Goal: Find specific page/section: Find specific page/section

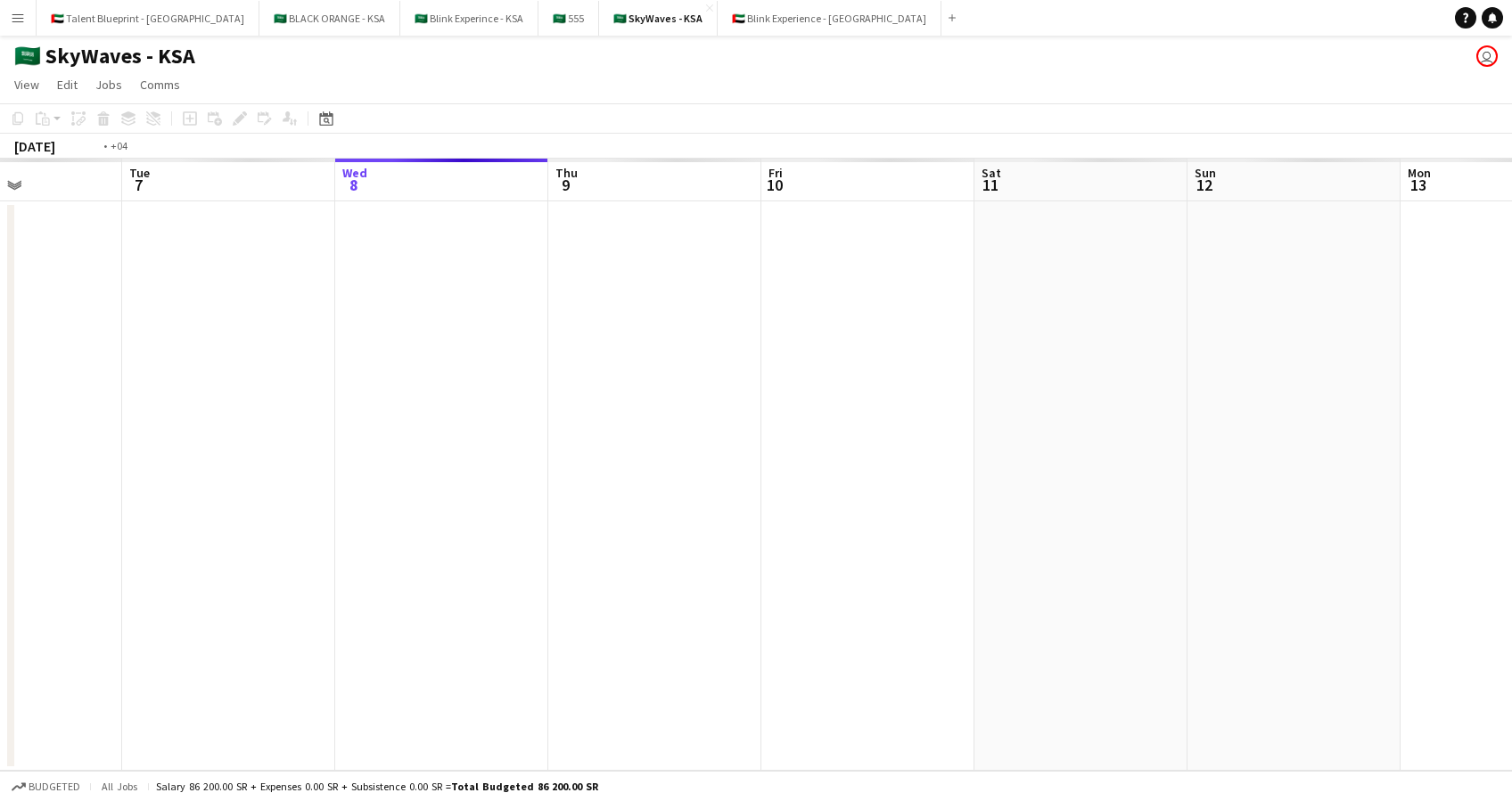
drag, startPoint x: 712, startPoint y: 296, endPoint x: 1018, endPoint y: 275, distance: 306.7
click at [1060, 263] on app-calendar-viewport "Sun 5 Mon 6 Tue 7 Wed 8 Thu 9 Fri 10 Sat 11 Sun 12 Mon 13 Tue 14 Wed 15 Thu 16 …" at bounding box center [756, 464] width 1512 height 612
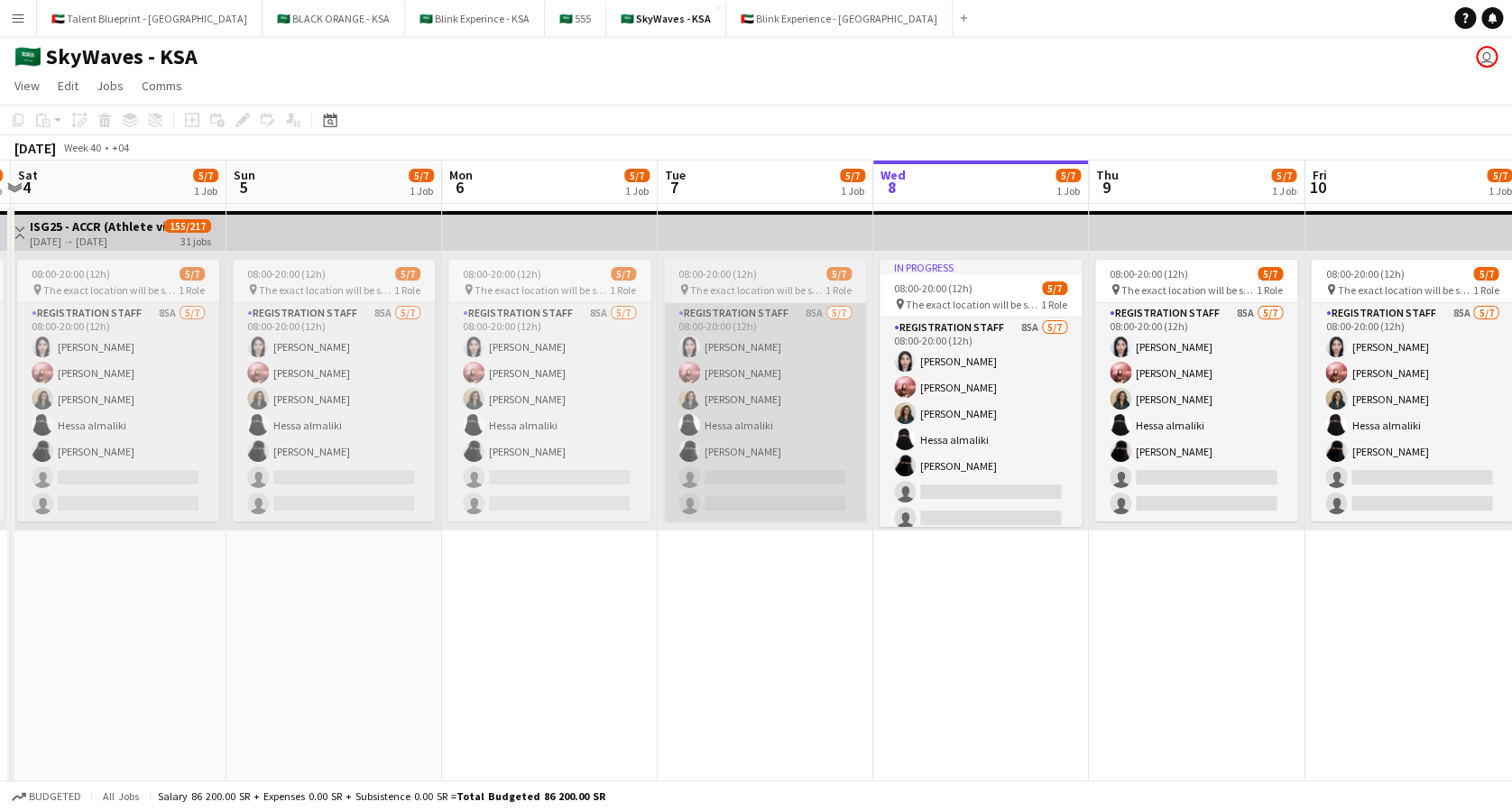
drag, startPoint x: 662, startPoint y: 310, endPoint x: 794, endPoint y: 322, distance: 132.5
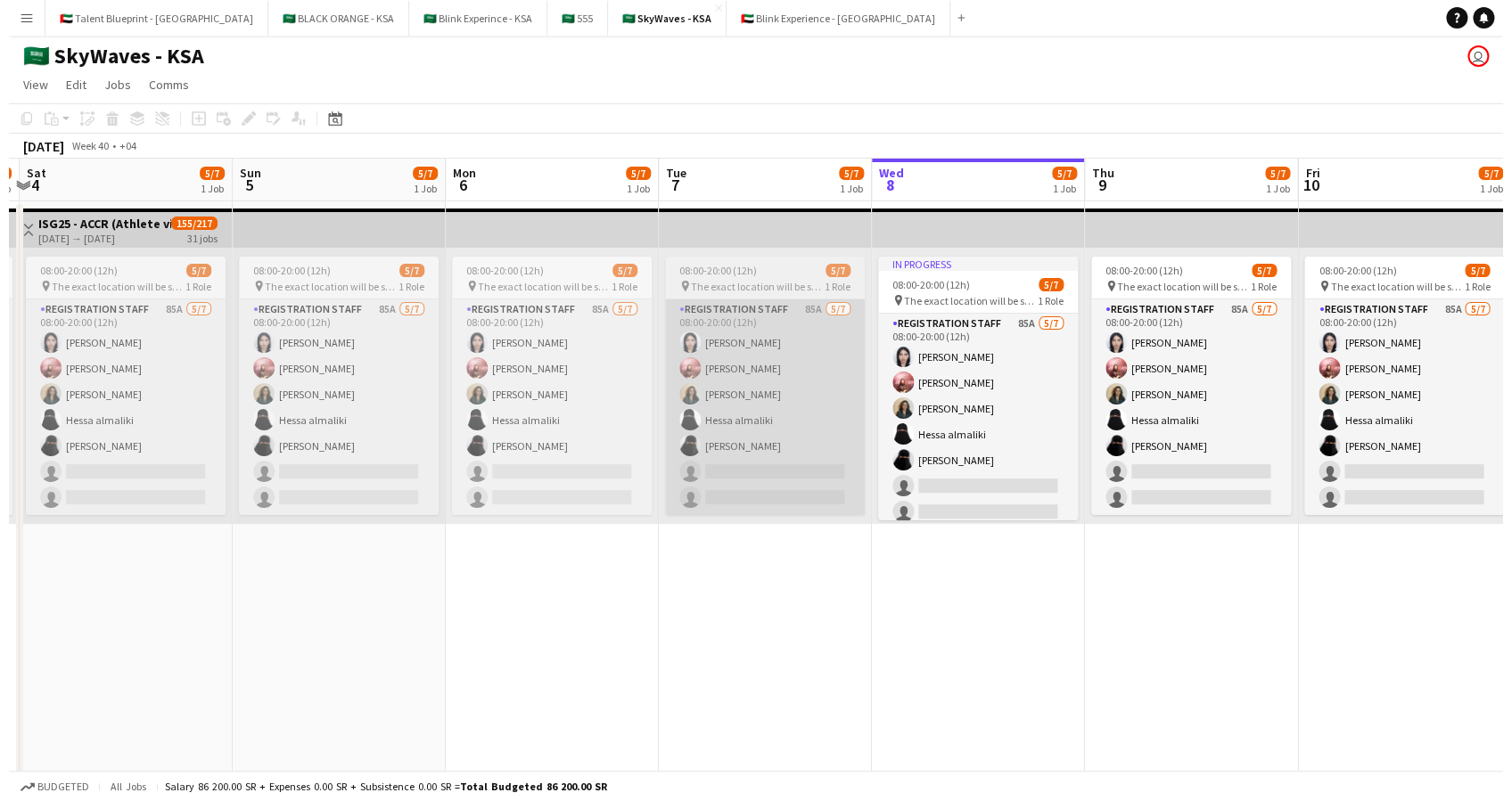
scroll to position [0, 413]
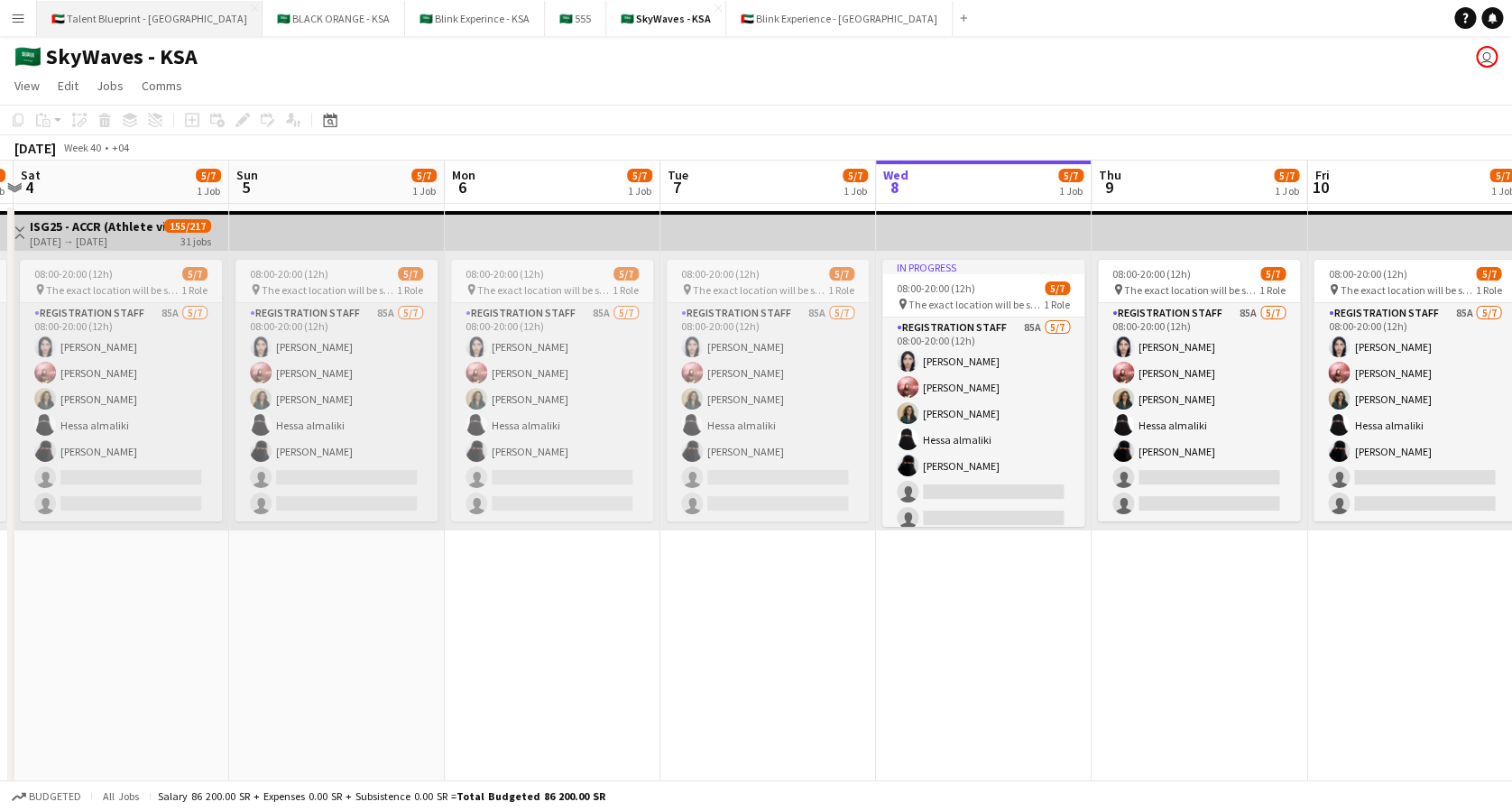
click at [146, 15] on button "🇦🇪 Talent Blueprint - UAE Close" at bounding box center [150, 18] width 226 height 35
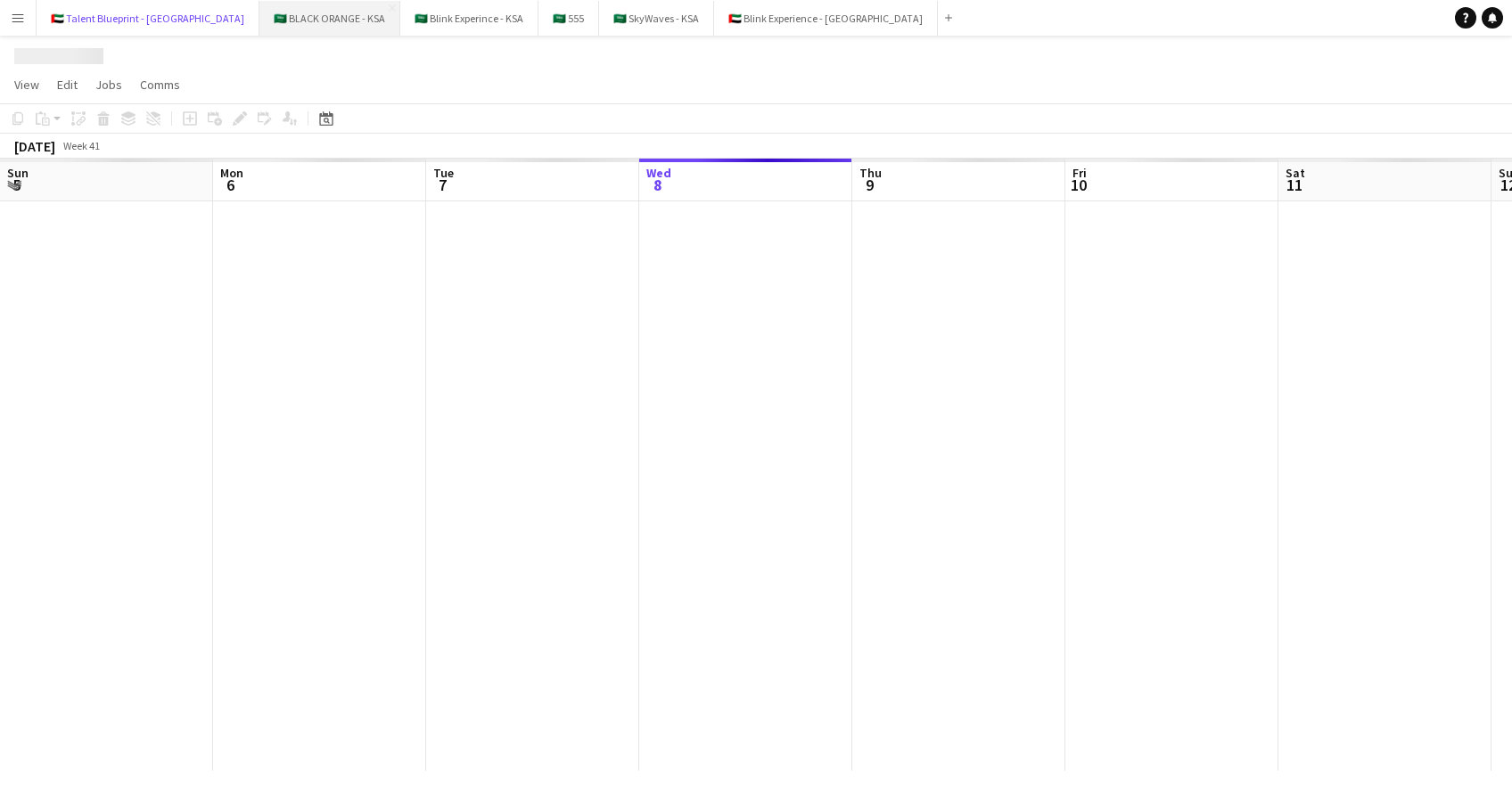
scroll to position [0, 426]
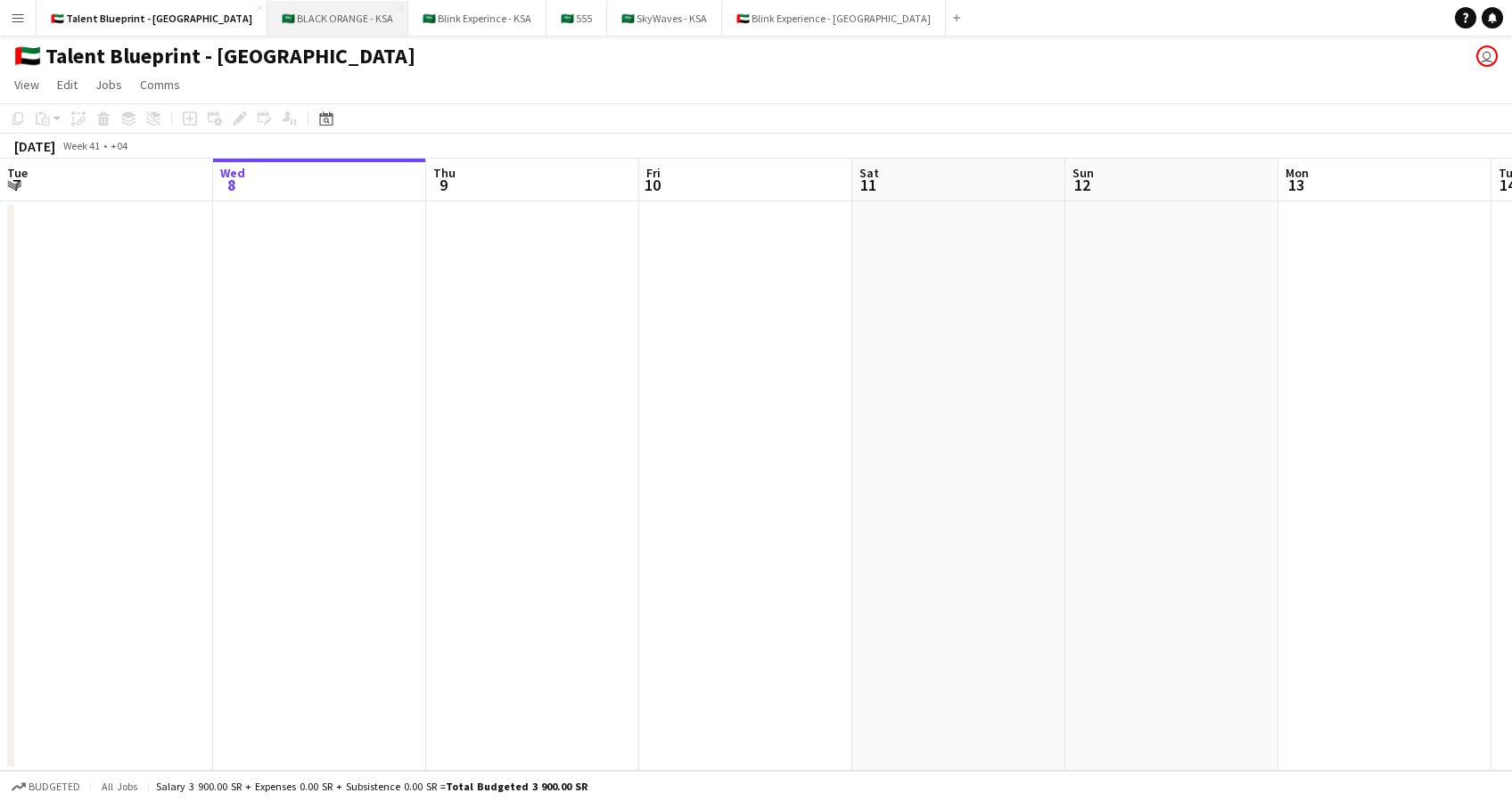
click at [268, 19] on button "🇸🇦 BLACK ORANGE - KSA Close" at bounding box center [338, 18] width 141 height 34
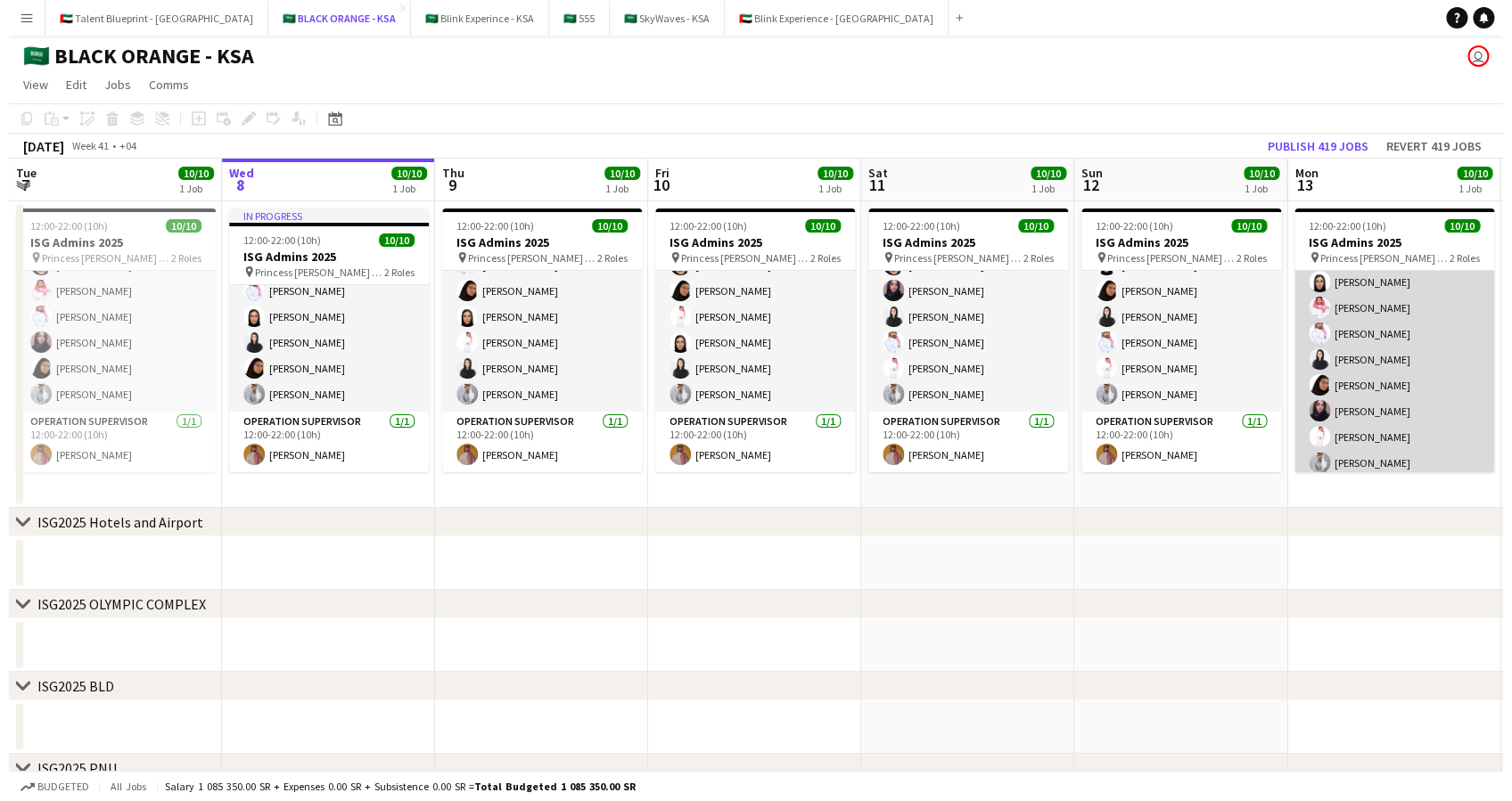
scroll to position [126, 0]
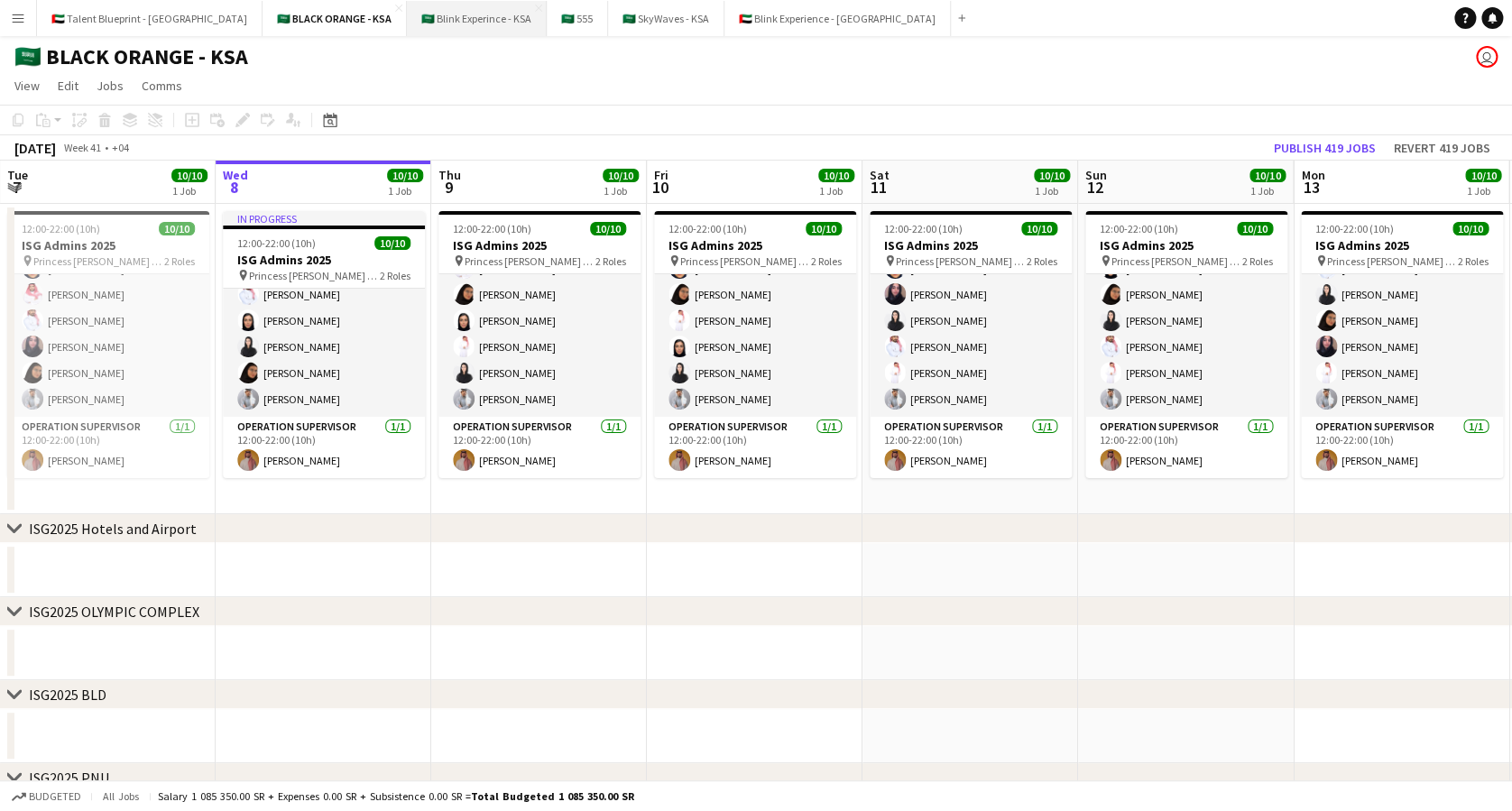
click at [407, 28] on button "🇸🇦 Blink Experince - KSA Close" at bounding box center [477, 18] width 140 height 35
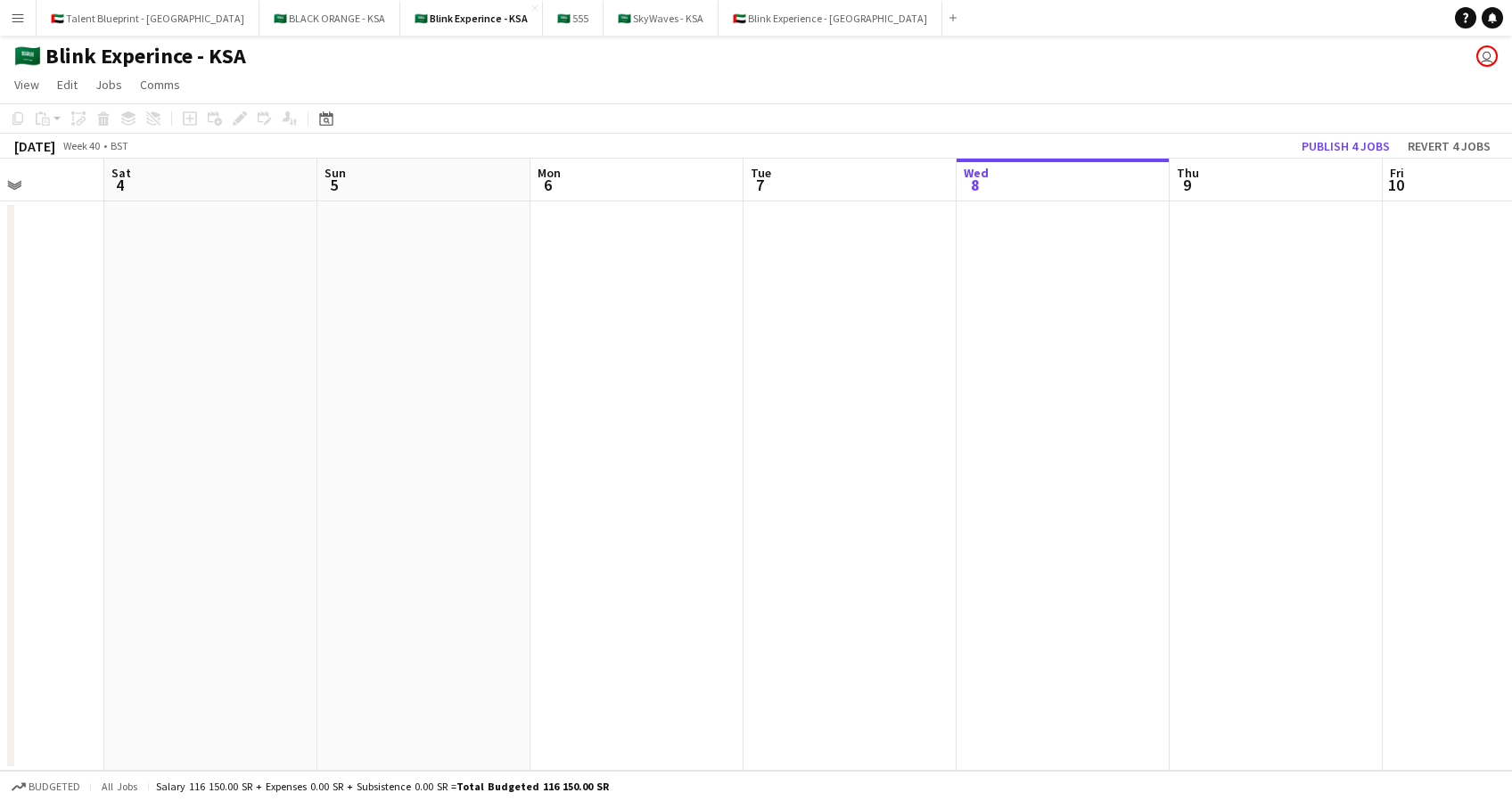
drag, startPoint x: 335, startPoint y: 301, endPoint x: 1078, endPoint y: 302, distance: 743.0
click at [1078, 302] on app-calendar-viewport "Wed 1 Thu 2 Fri 3 Sat 4 Sun 5 Mon 6 Tue 7 Wed 8 Thu 9 Fri 10 Sat 11 Sun 12 Mon …" at bounding box center [756, 464] width 1512 height 612
drag, startPoint x: 338, startPoint y: 244, endPoint x: 982, endPoint y: 245, distance: 644.0
click at [982, 245] on app-calendar-viewport "Sun 28 Mon 29 Tue 30 Wed 1 Thu 2 Fri 3 Sat 4 Sun 5 Mon 6 Tue 7 Wed 8 Thu 9 Fri …" at bounding box center [756, 464] width 1512 height 612
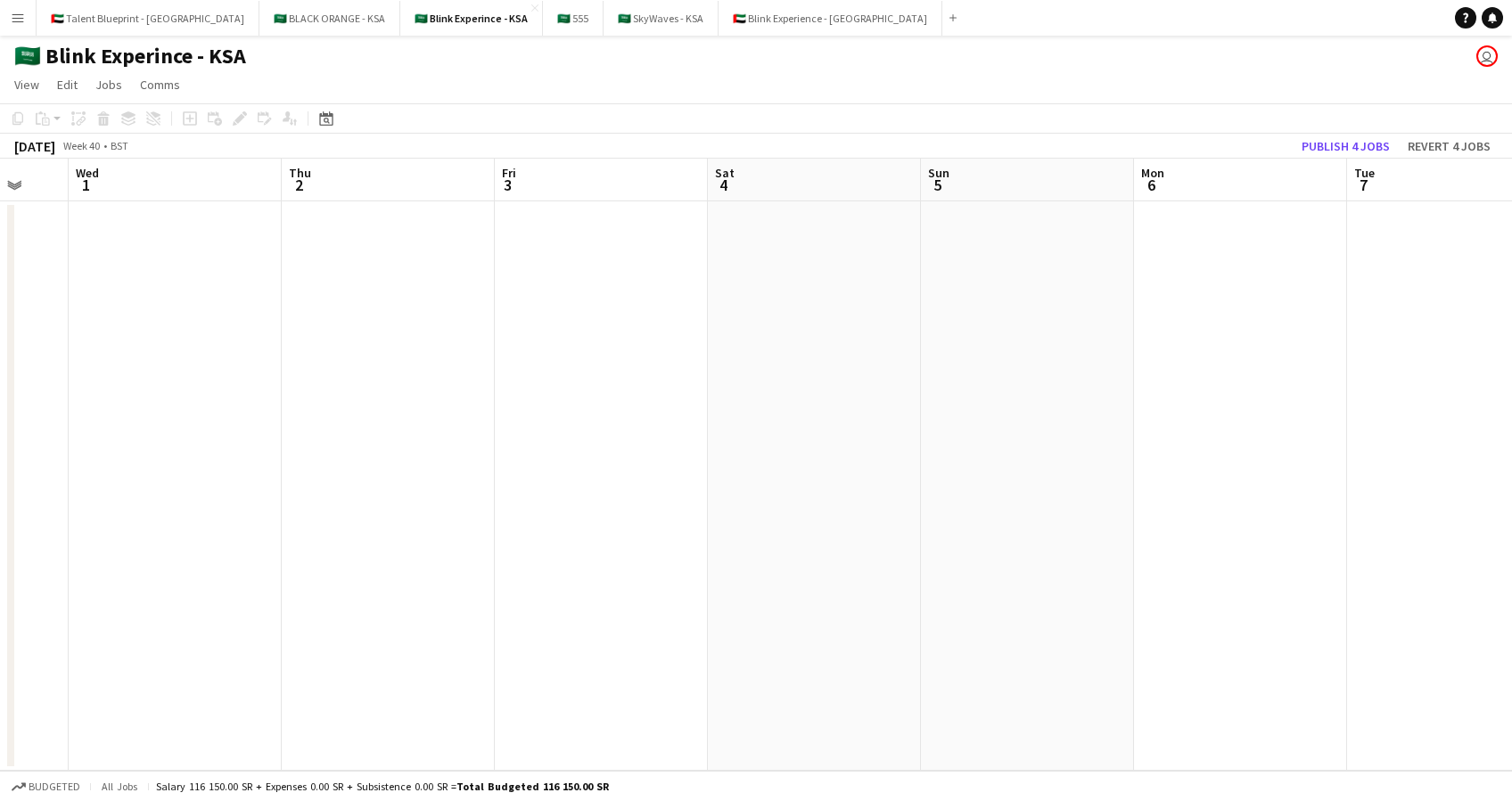
drag, startPoint x: 724, startPoint y: 294, endPoint x: 228, endPoint y: 317, distance: 496.5
click at [223, 320] on app-calendar-viewport "Sun 28 Mon 29 Tue 30 Wed 1 Thu 2 Fri 3 Sat 4 Sun 5 Mon 6 Tue 7 Wed 8 Thu 9 Fri …" at bounding box center [756, 464] width 1512 height 612
drag, startPoint x: 1062, startPoint y: 367, endPoint x: 312, endPoint y: 368, distance: 750.0
click at [305, 372] on app-calendar-viewport "Sat 4 Sun 5 Mon 6 Tue 7 Wed 8 Thu 9 Fri 10 Sat 11 Sun 12 Mon 13 Tue 14 Wed 15 T…" at bounding box center [756, 464] width 1512 height 612
drag, startPoint x: 1004, startPoint y: 356, endPoint x: 1510, endPoint y: 308, distance: 508.3
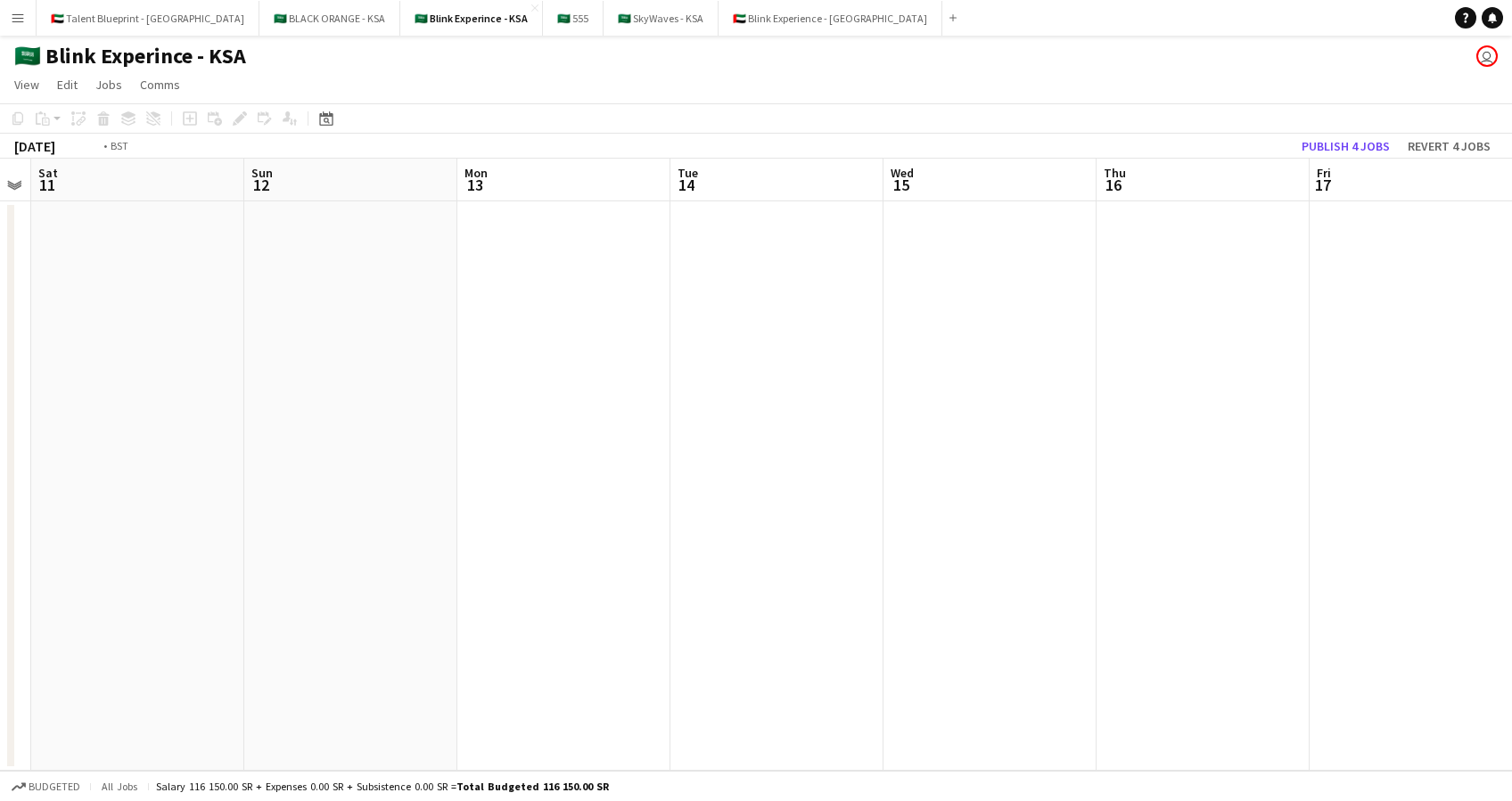
click at [1511, 308] on html "Menu Boards Boards Boards All jobs Status Workforce Workforce My Workforce Recr…" at bounding box center [756, 400] width 1512 height 801
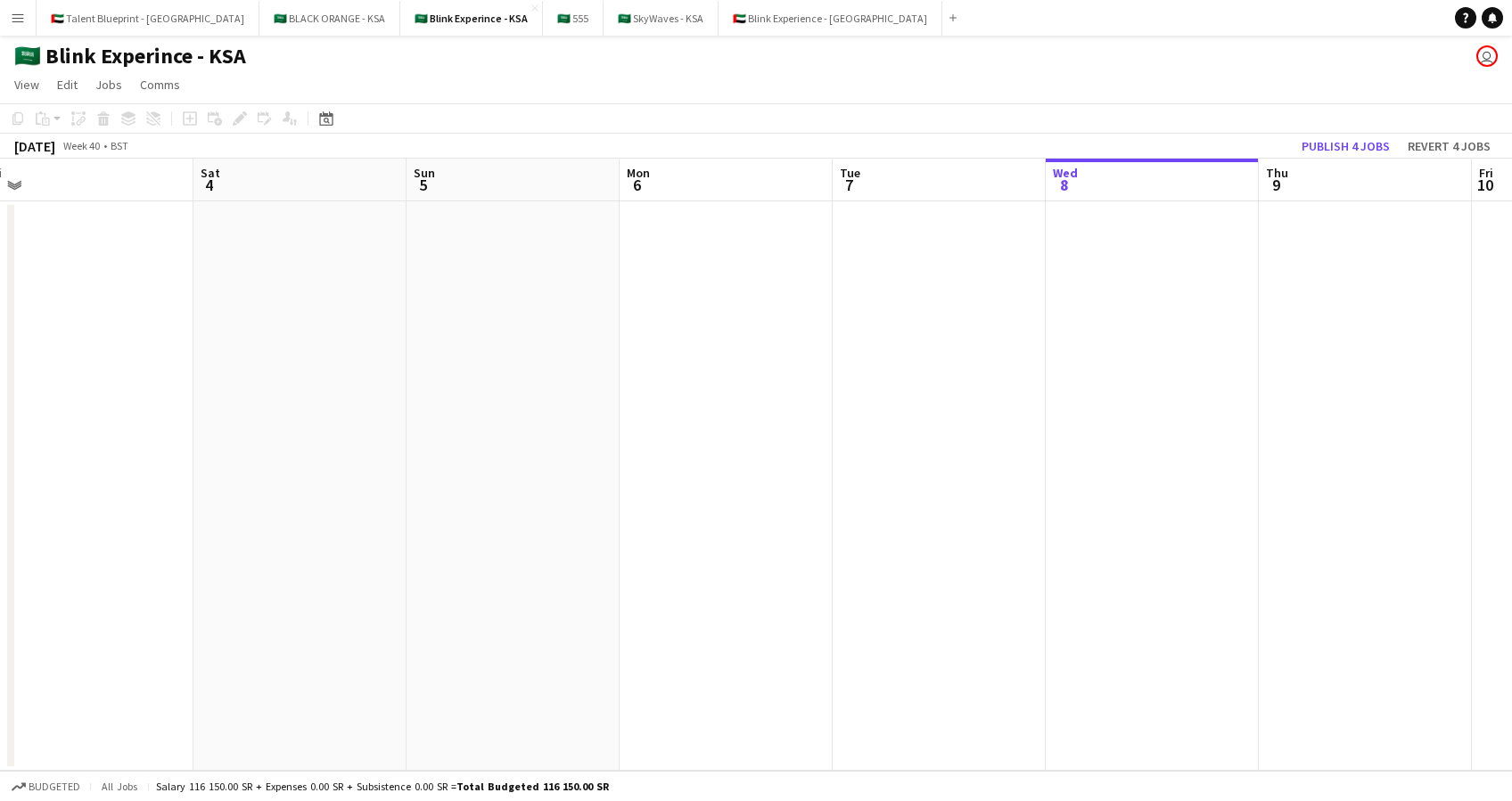
drag, startPoint x: 751, startPoint y: 298, endPoint x: 1318, endPoint y: 255, distance: 568.6
click at [1318, 255] on app-calendar-viewport "Wed 1 Thu 2 Fri 3 Sat 4 Sun 5 Mon 6 Tue 7 Wed 8 Thu 9 Fri 10 Sat 11 Sun 12 Mon …" at bounding box center [756, 464] width 1512 height 612
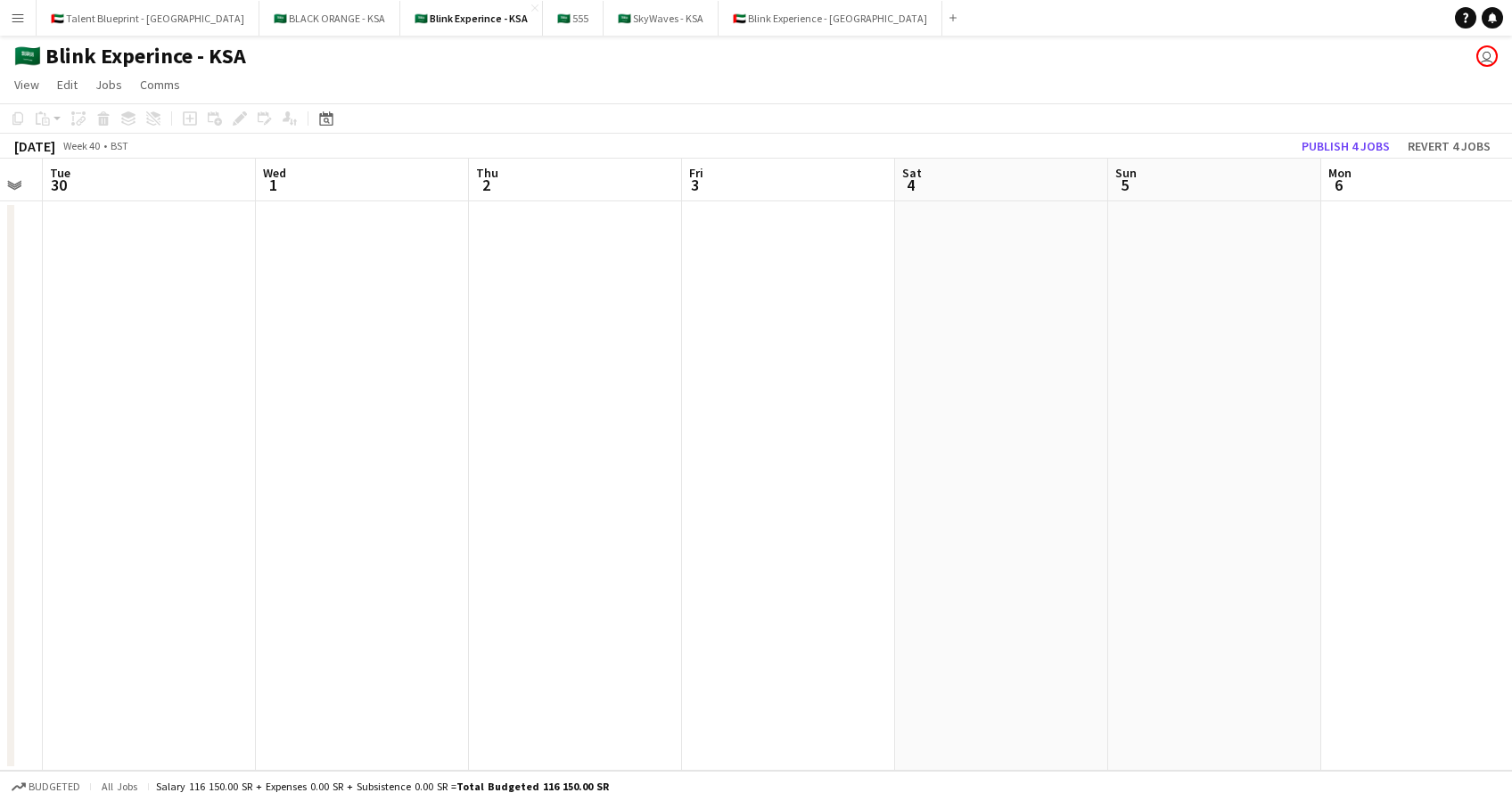
drag, startPoint x: 836, startPoint y: 261, endPoint x: 1424, endPoint y: 259, distance: 588.0
click at [1424, 259] on app-calendar-viewport "Sun 28 Mon 29 Tue 30 Wed 1 Thu 2 Fri 3 Sat 4 Sun 5 Mon 6 Tue 7 Wed 8 Thu 9 Fri …" at bounding box center [756, 464] width 1512 height 612
drag, startPoint x: 659, startPoint y: 297, endPoint x: 1423, endPoint y: 279, distance: 764.2
click at [1423, 279] on app-calendar-viewport "Sat 27 Sun 28 Mon 29 Tue 30 Wed 1 Thu 2 Fri 3 Sat 4 Sun 5 Mon 6 Tue 7 Wed 8 Thu…" at bounding box center [756, 464] width 1512 height 612
drag, startPoint x: 367, startPoint y: 249, endPoint x: 1041, endPoint y: 244, distance: 674.0
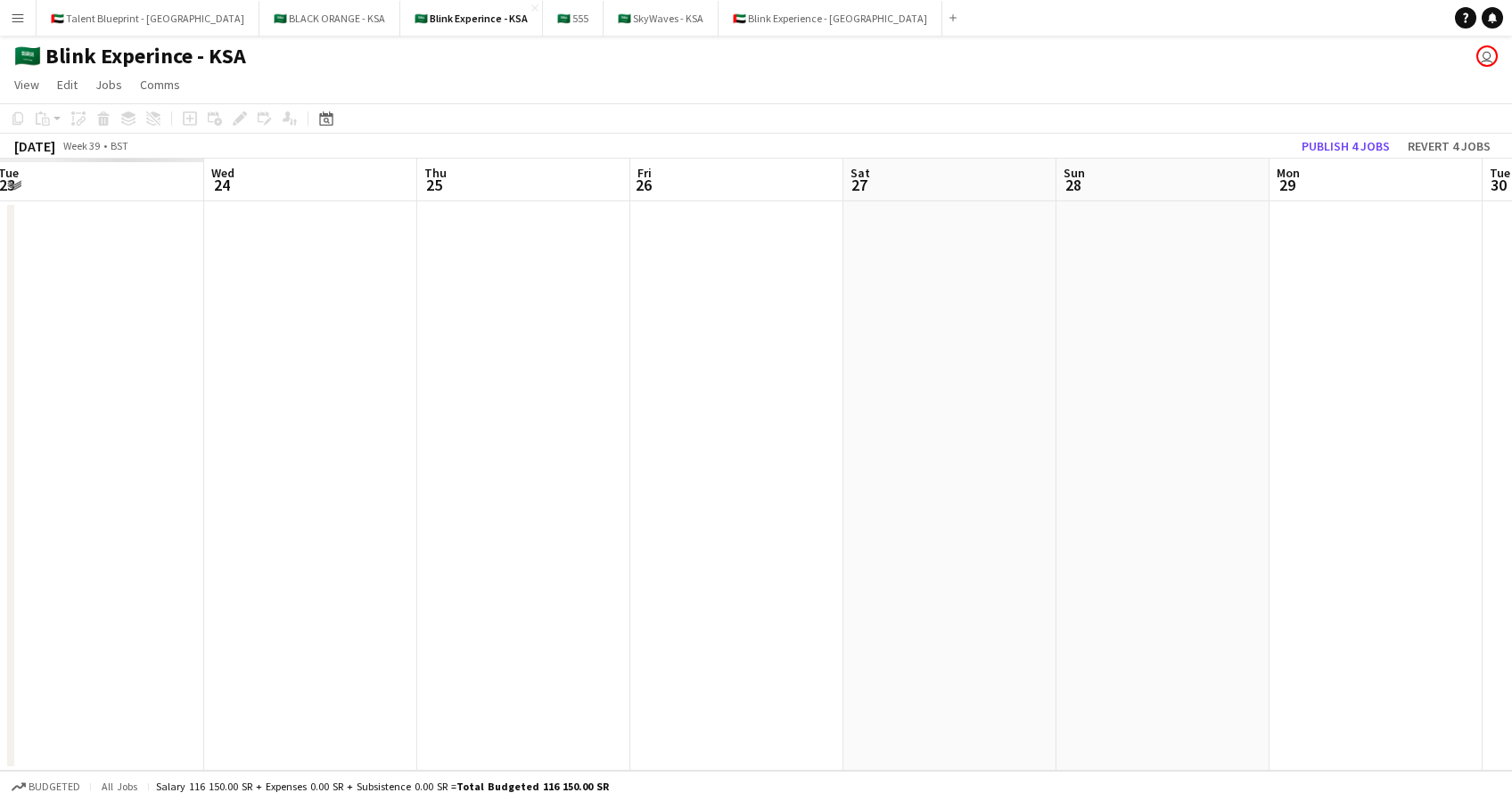
click at [1041, 244] on app-calendar-viewport "Sun 21 Mon 22 Tue 23 Wed 24 Thu 25 Fri 26 Sat 27 Sun 28 Mon 29 Tue 30 Wed 1 Thu…" at bounding box center [756, 464] width 1512 height 612
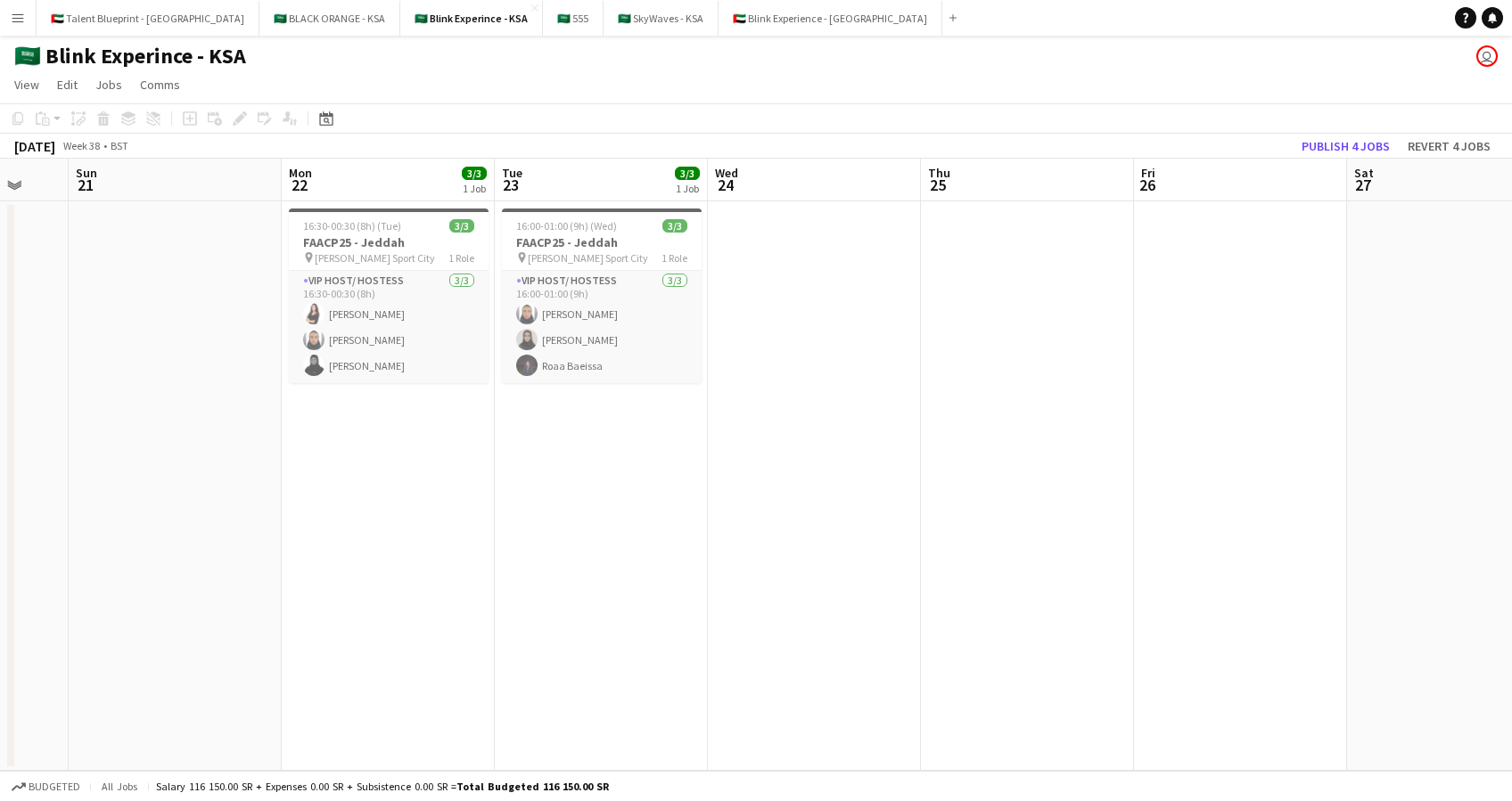
drag, startPoint x: 722, startPoint y: 299, endPoint x: 1224, endPoint y: 281, distance: 502.3
click at [1224, 281] on app-calendar-viewport "Fri 19 Sat 20 Sun 21 Mon 22 3/3 1 Job Tue 23 3/3 1 Job Wed 24 Thu 25 Fri 26 Sat…" at bounding box center [756, 464] width 1512 height 612
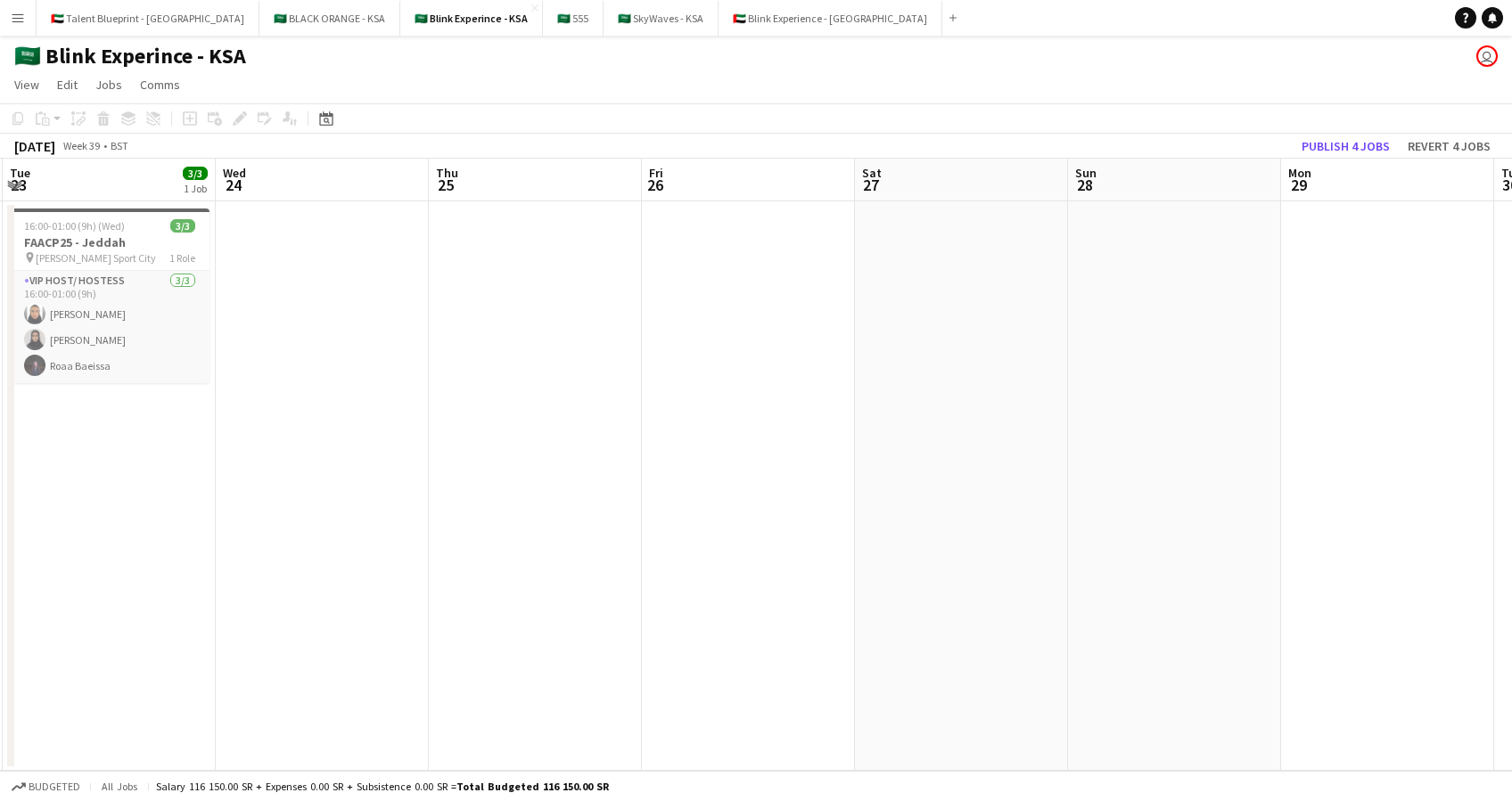
scroll to position [0, 707]
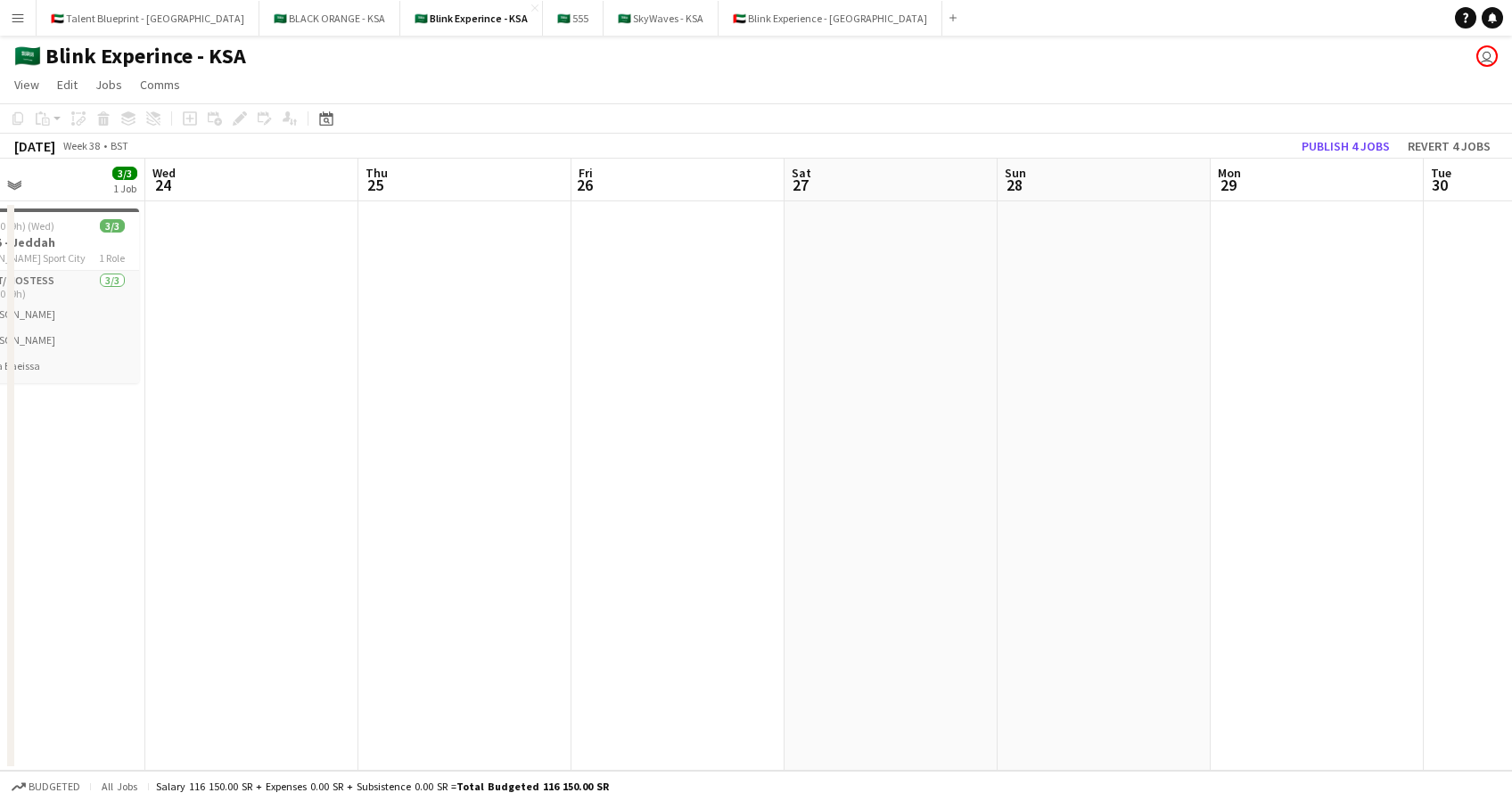
drag, startPoint x: 809, startPoint y: 335, endPoint x: 245, endPoint y: 290, distance: 565.8
click at [245, 290] on app-calendar-viewport "Sat 20 Sun 21 Mon 22 3/3 1 Job Tue 23 3/3 1 Job Wed 24 Thu 25 Fri 26 Sat 27 Sun…" at bounding box center [756, 464] width 1512 height 612
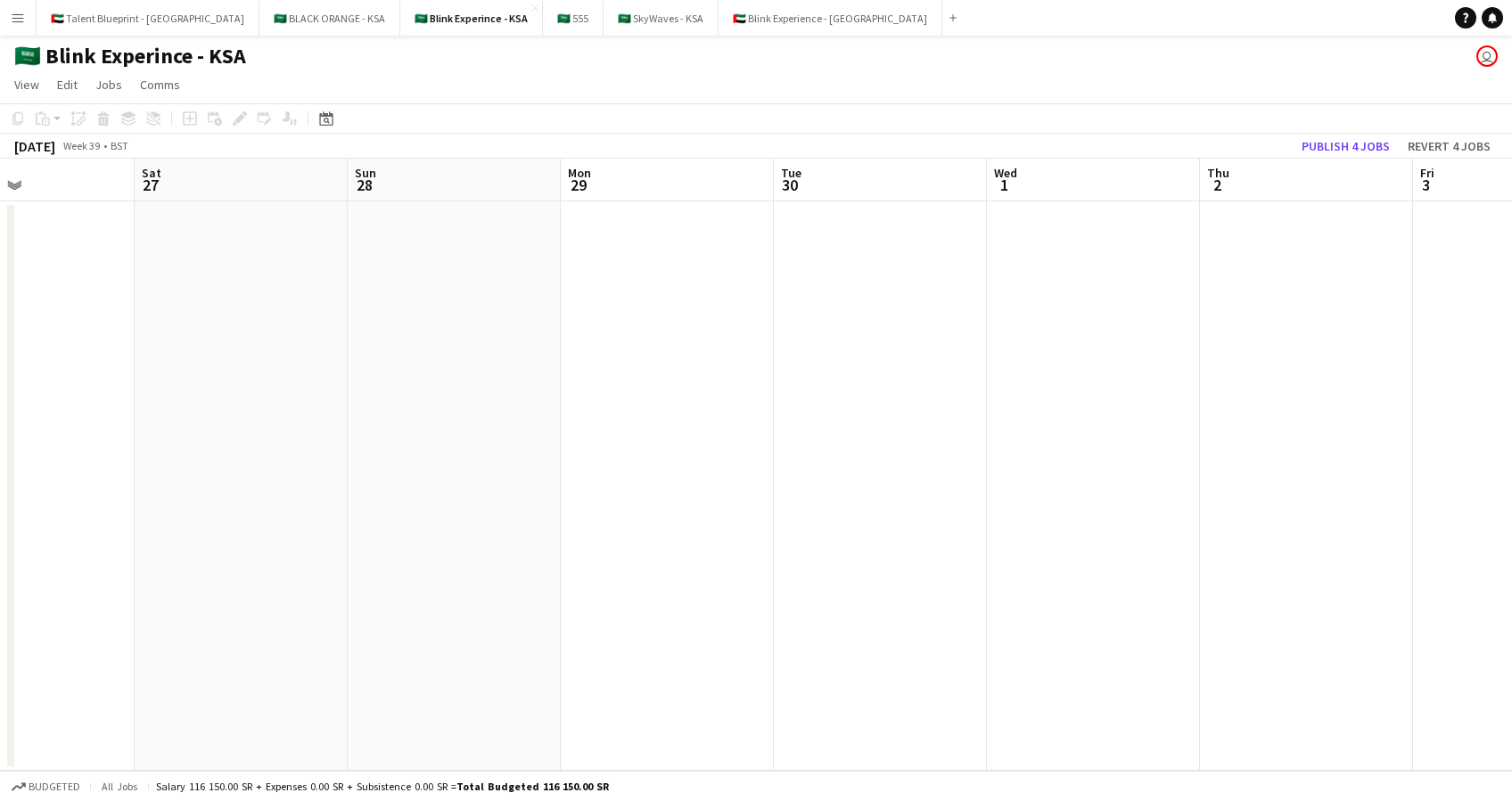
drag, startPoint x: 921, startPoint y: 278, endPoint x: 272, endPoint y: 288, distance: 649.1
click at [272, 288] on app-calendar-viewport "Wed 24 Thu 25 Fri 26 Sat 27 Sun 28 Mon 29 Tue 30 Wed 1 Thu 2 Fri 3 Sat 4 Sun 5 …" at bounding box center [756, 464] width 1512 height 612
drag, startPoint x: 976, startPoint y: 284, endPoint x: 591, endPoint y: 284, distance: 385.0
click at [591, 284] on app-calendar-viewport "Wed 24 Thu 25 Fri 26 Sat 27 Sun 28 Mon 29 Tue 30 Wed 1 Thu 2 Fri 3 Sat 4 Sun 5 …" at bounding box center [756, 464] width 1512 height 612
drag, startPoint x: 1055, startPoint y: 284, endPoint x: 623, endPoint y: 289, distance: 432.0
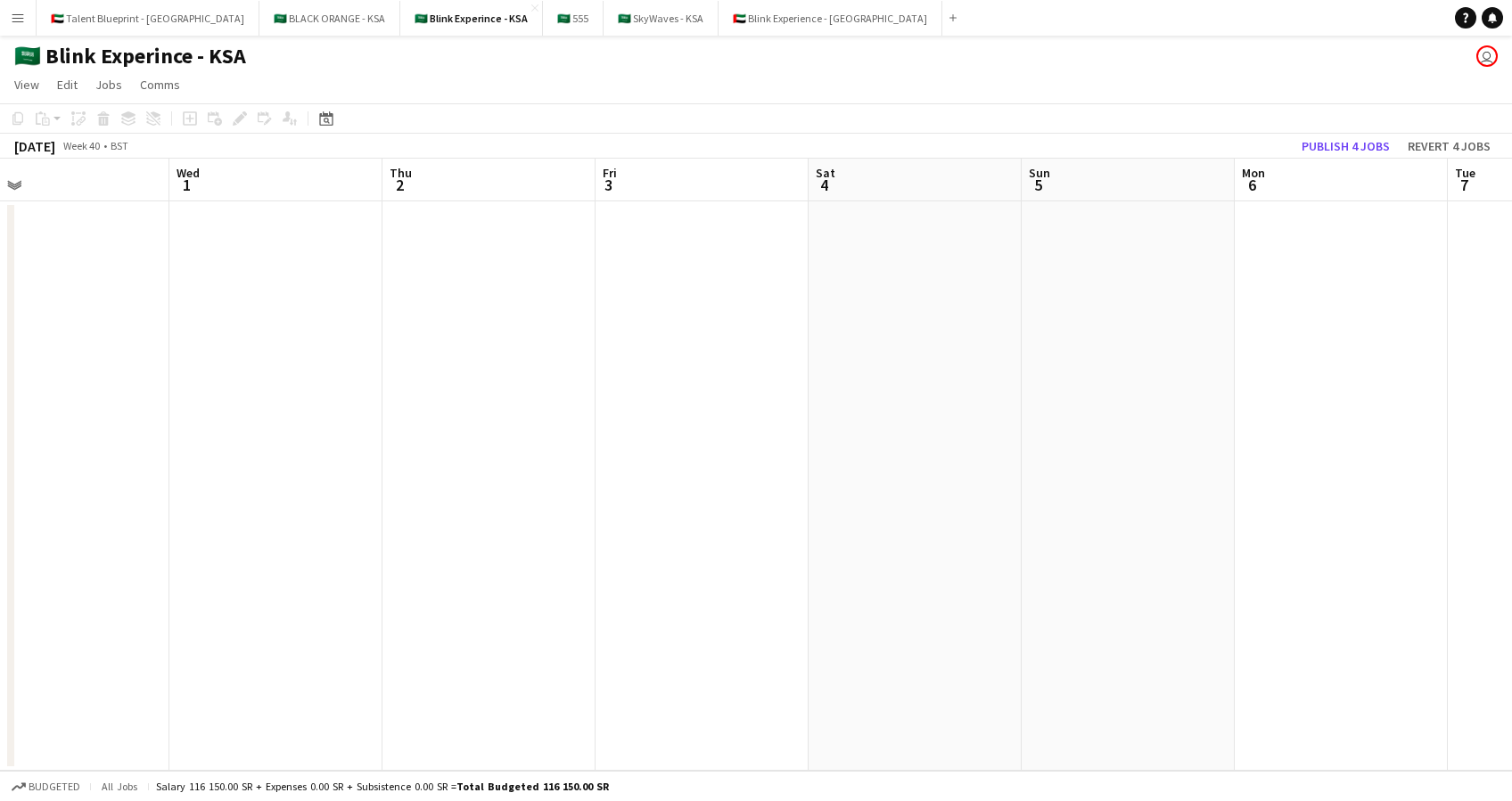
click at [623, 289] on app-calendar-viewport "Fri 26 Sat 27 Sun 28 Mon 29 Tue 30 Wed 1 Thu 2 Fri 3 Sat 4 Sun 5 Mon 6 Tue 7 We…" at bounding box center [756, 464] width 1512 height 612
drag, startPoint x: 1020, startPoint y: 307, endPoint x: 750, endPoint y: 305, distance: 270.0
click at [750, 305] on app-calendar-viewport "Sun 28 Mon 29 Tue 30 Wed 1 Thu 2 Fri 3 Sat 4 Sun 5 Mon 6 Tue 7 Wed 8 Thu 9 Fri …" at bounding box center [756, 464] width 1512 height 612
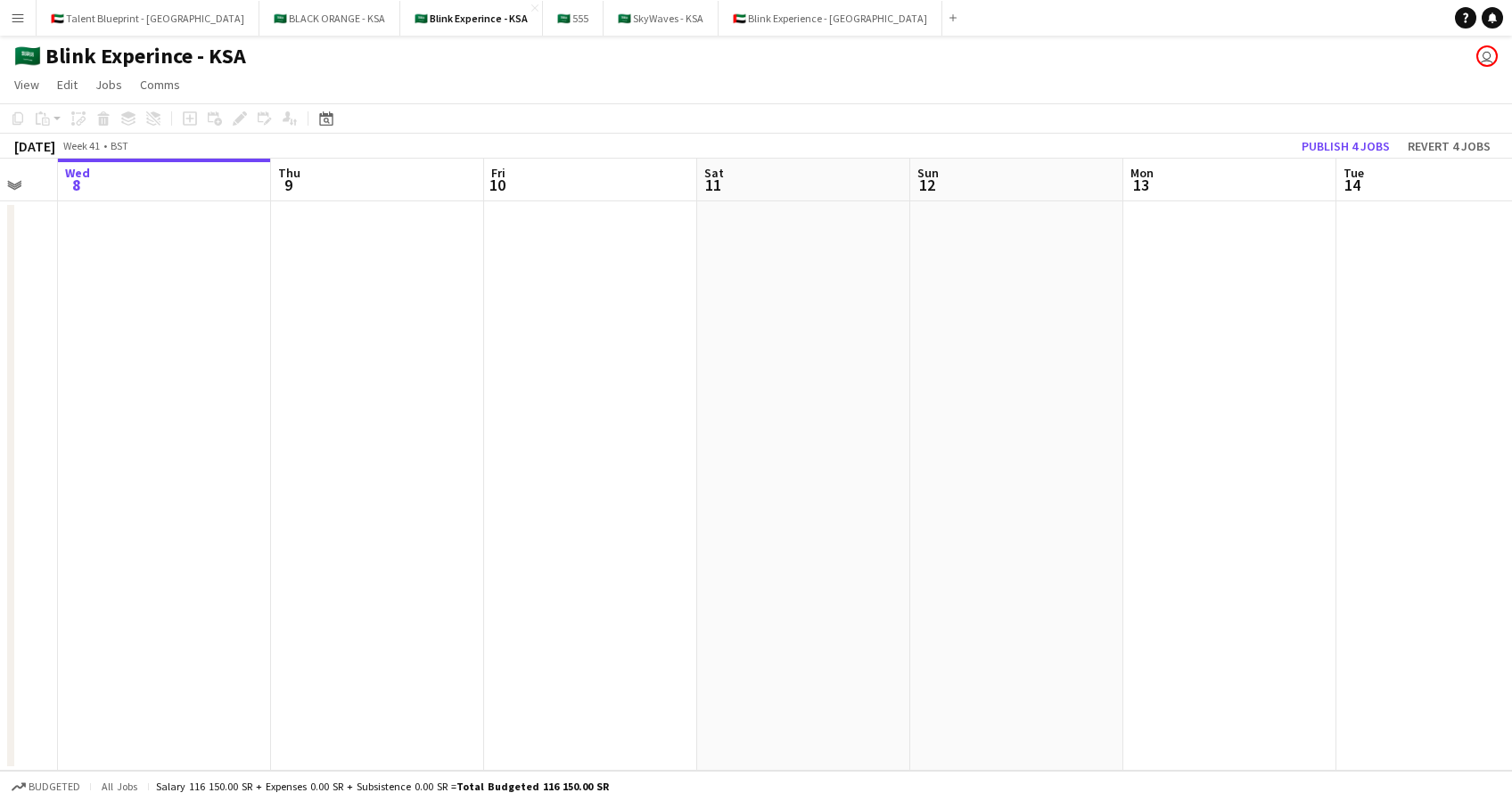
drag, startPoint x: 813, startPoint y: 320, endPoint x: 658, endPoint y: 293, distance: 157.3
click at [658, 293] on app-calendar-viewport "Mon 6 Tue 7 Wed 8 Thu 9 Fri 10 Sat 11 Sun 12 Mon 13 Tue 14 Wed 15 Thu 16 Fri 17…" at bounding box center [756, 464] width 1512 height 612
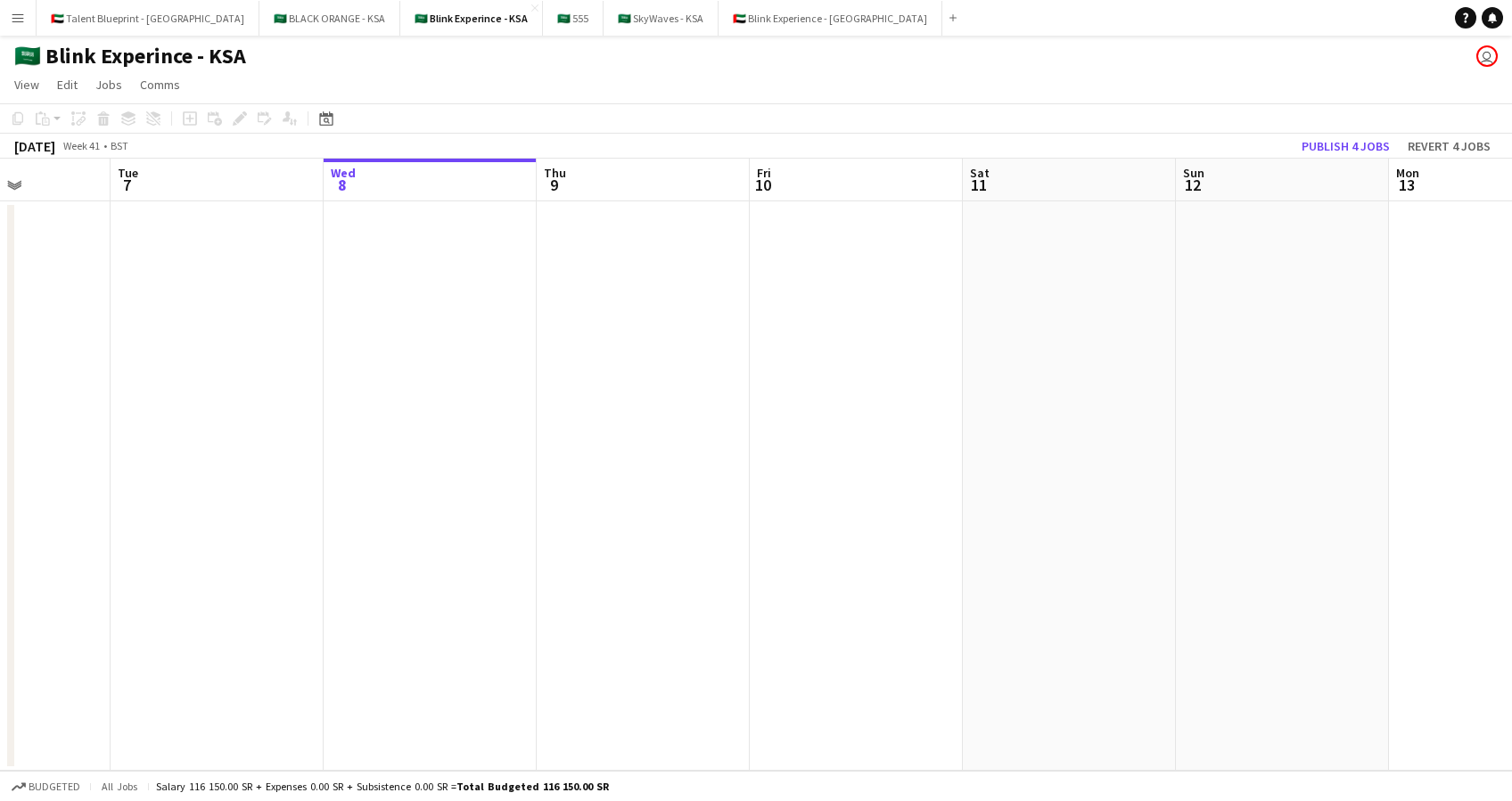
drag, startPoint x: 299, startPoint y: 292, endPoint x: 434, endPoint y: 292, distance: 135.0
click at [562, 286] on app-calendar-viewport "Sat 4 Sun 5 Mon 6 Tue 7 Wed 8 Thu 9 Fri 10 Sat 11 Sun 12 Mon 13 Tue 14 Wed 15 T…" at bounding box center [756, 464] width 1512 height 612
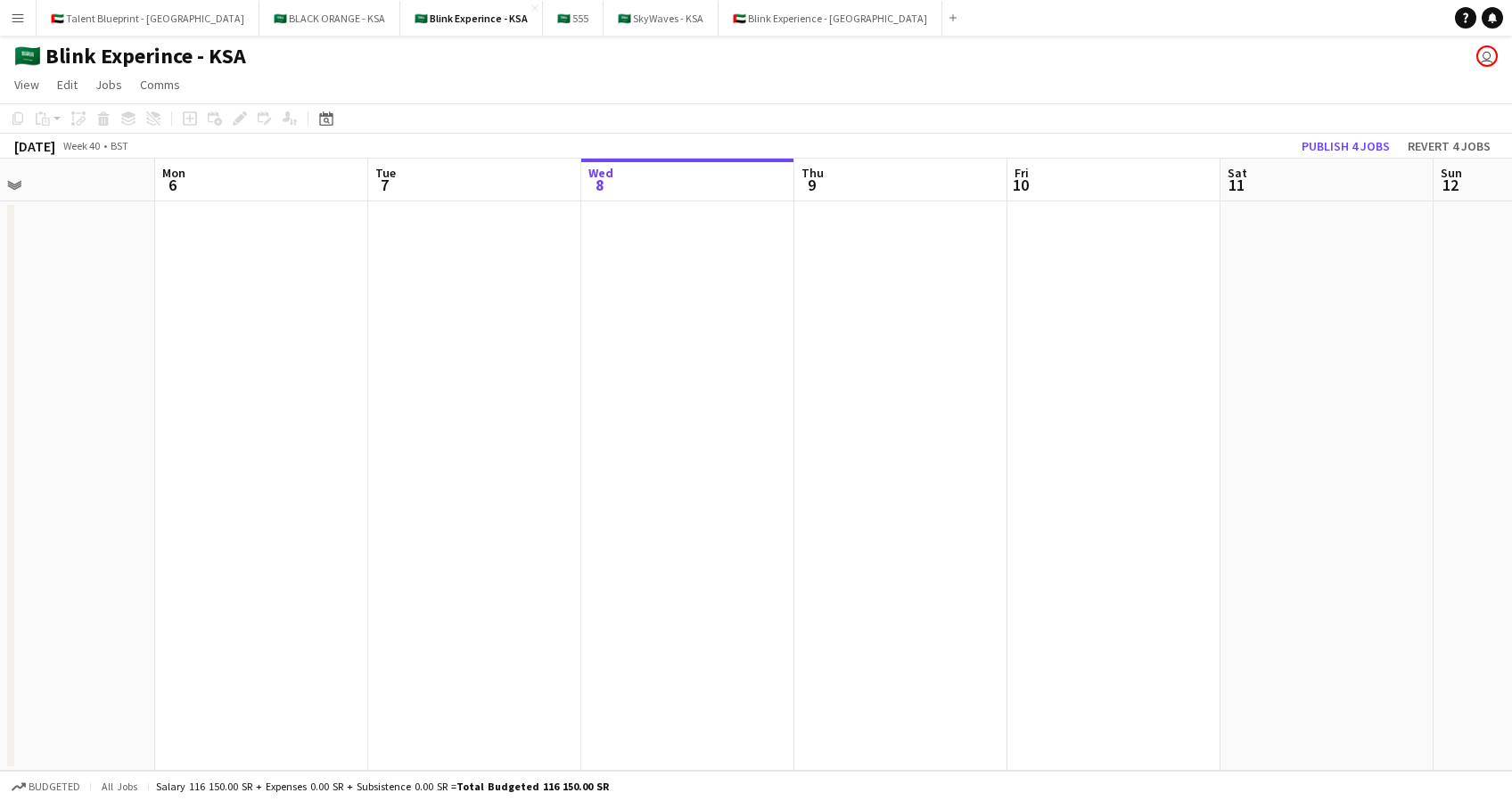
drag, startPoint x: 317, startPoint y: 292, endPoint x: 577, endPoint y: 287, distance: 260.0
click at [577, 287] on app-calendar-viewport "Fri 3 Sat 4 Sun 5 Mon 6 Tue 7 Wed 8 Thu 9 Fri 10 Sat 11 Sun 12 Mon 13 Tue 14 We…" at bounding box center [756, 464] width 1512 height 612
drag, startPoint x: 307, startPoint y: 301, endPoint x: 521, endPoint y: 282, distance: 214.8
click at [521, 282] on app-calendar-viewport "Thu 2 Fri 3 Sat 4 Sun 5 Mon 6 Tue 7 Wed 8 Thu 9 Fri 10 Sat 11 Sun 12 Mon 13 Tue…" at bounding box center [756, 464] width 1512 height 612
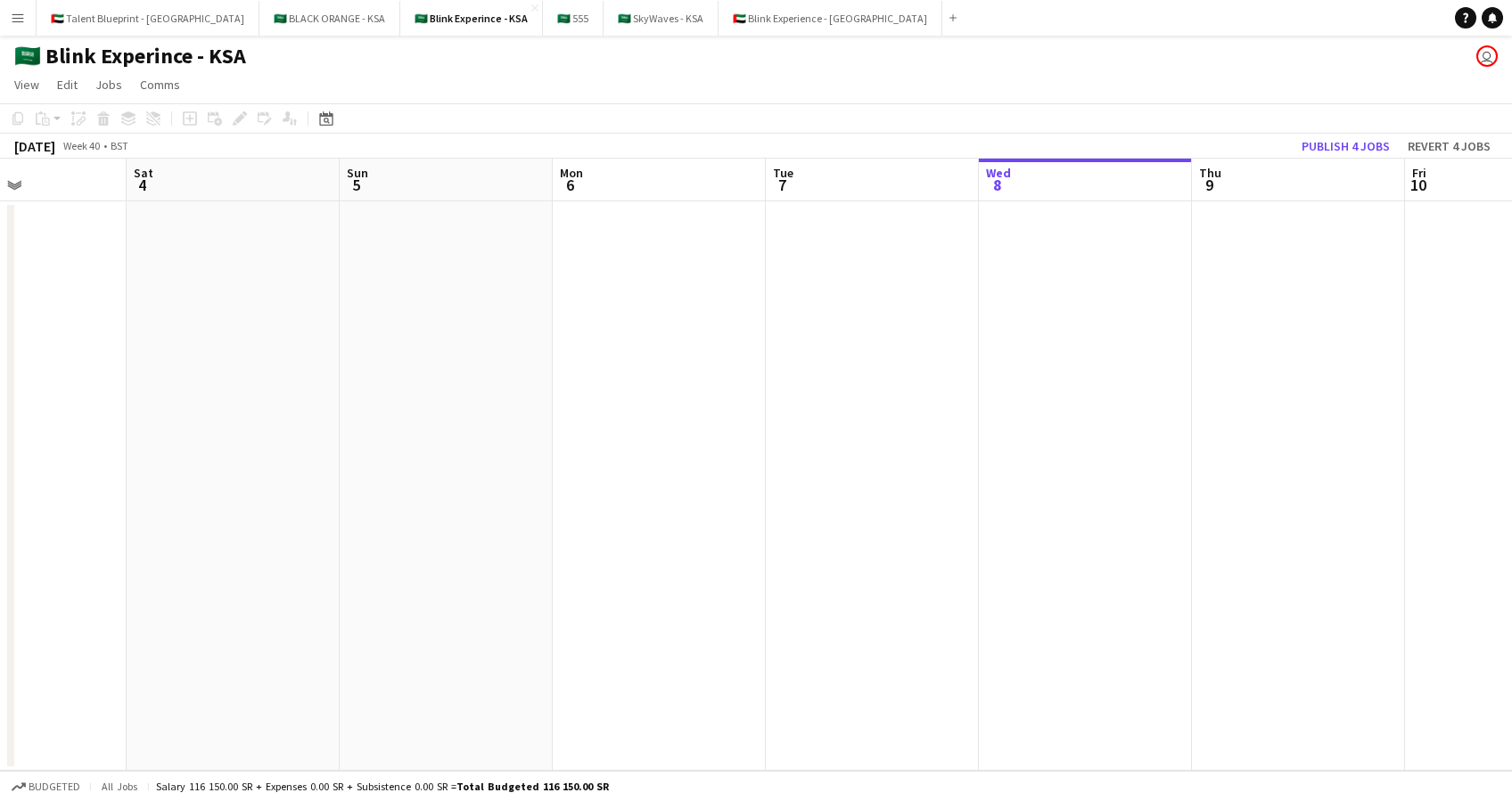
drag, startPoint x: 342, startPoint y: 297, endPoint x: 525, endPoint y: 290, distance: 183.1
click at [525, 290] on app-calendar-viewport "Wed 1 Thu 2 Fri 3 Sat 4 Sun 5 Mon 6 Tue 7 Wed 8 Thu 9 Fri 10 Sat 11 Sun 12 Mon …" at bounding box center [756, 464] width 1512 height 612
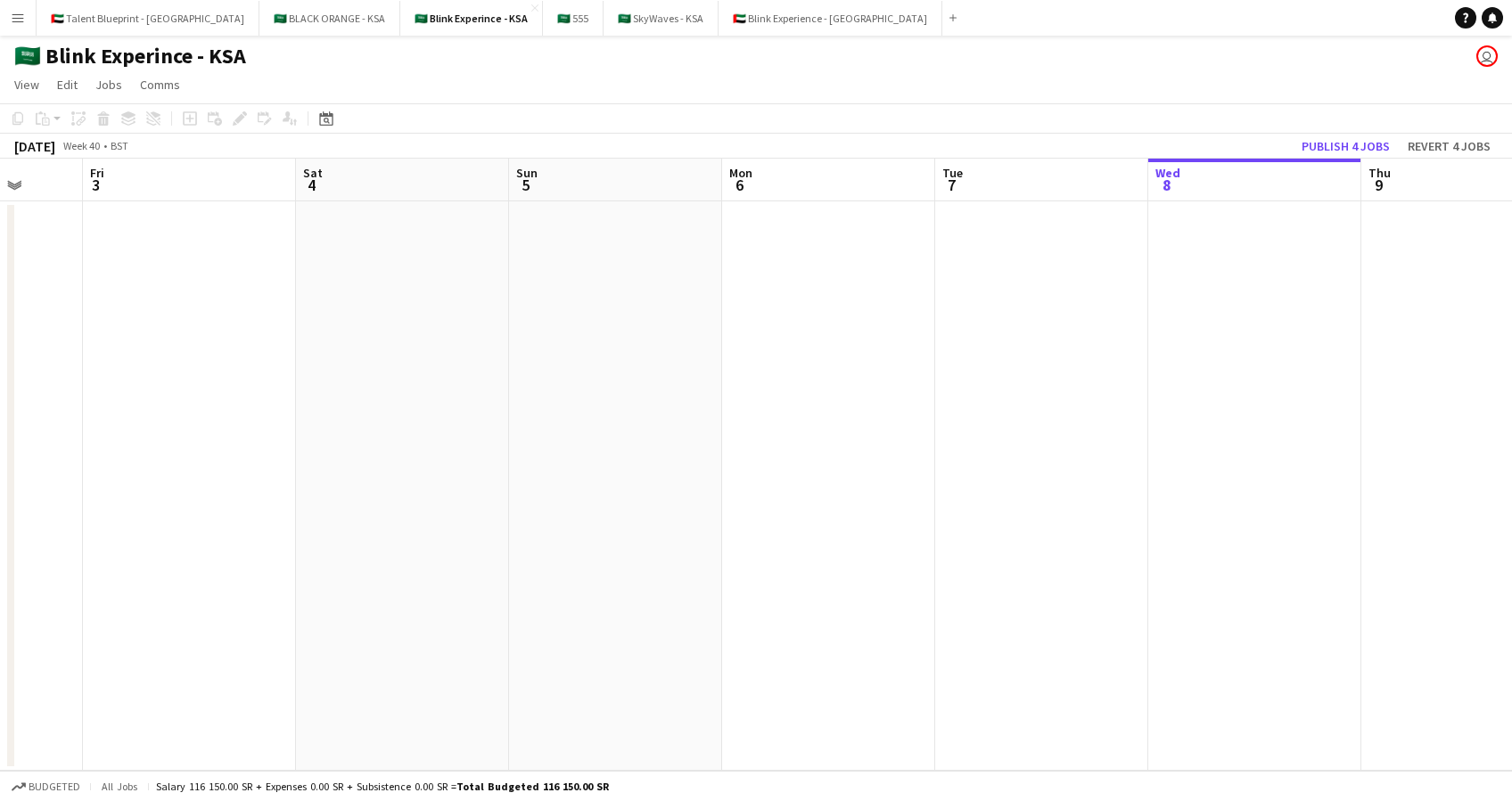
drag, startPoint x: 371, startPoint y: 277, endPoint x: 523, endPoint y: 273, distance: 152.1
click at [523, 273] on app-calendar-viewport "Tue 30 Wed 1 Thu 2 Fri 3 Sat 4 Sun 5 Mon 6 Tue 7 Wed 8 Thu 9 Fri 10 Sat 11 Sun …" at bounding box center [756, 464] width 1512 height 612
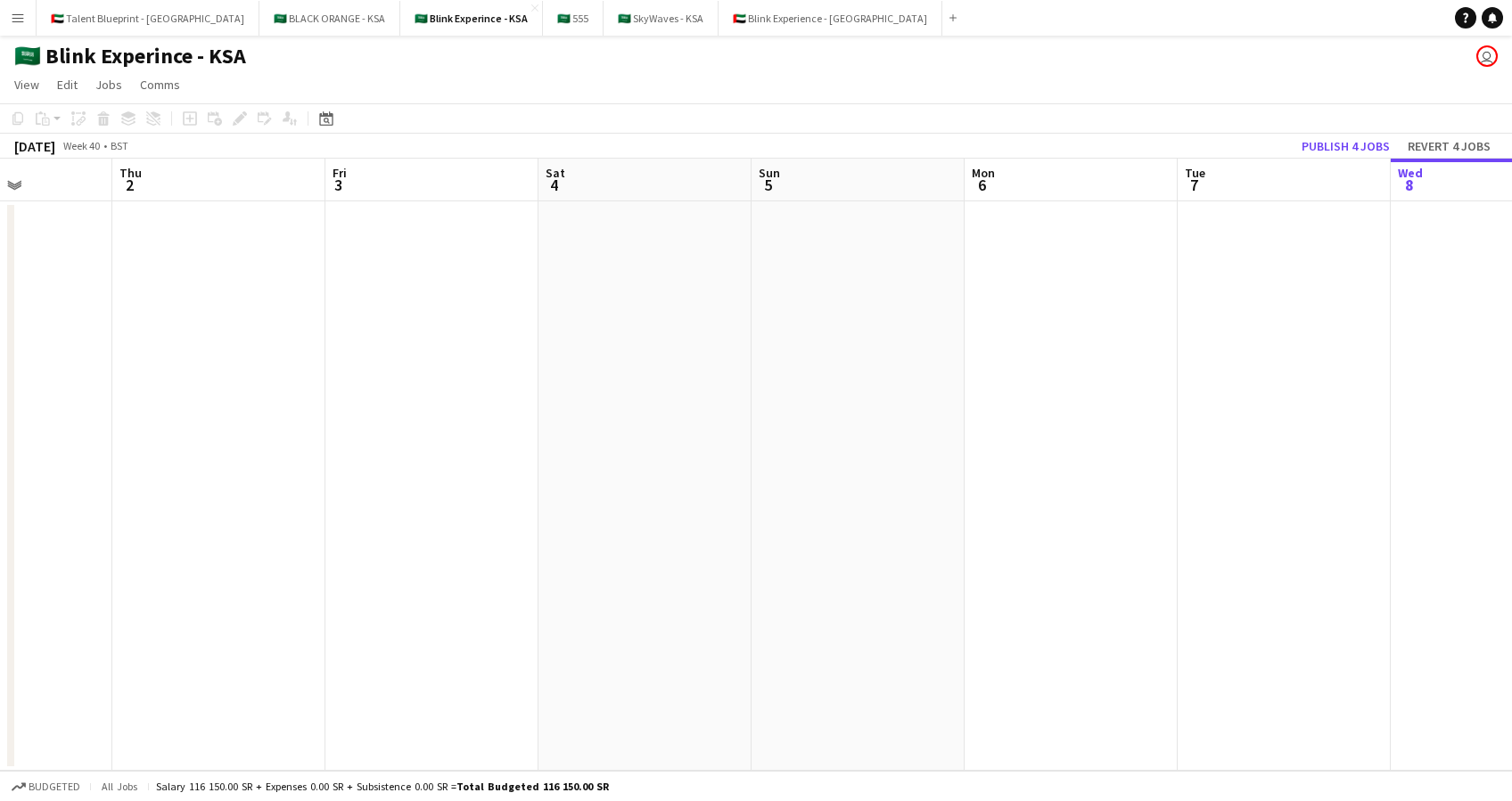
drag, startPoint x: 359, startPoint y: 282, endPoint x: 601, endPoint y: 260, distance: 243.0
click at [601, 260] on app-calendar-viewport "Mon 29 Tue 30 Wed 1 Thu 2 Fri 3 Sat 4 Sun 5 Mon 6 Tue 7 Wed 8 Thu 9 Fri 10 Sat …" at bounding box center [756, 464] width 1512 height 612
drag, startPoint x: 324, startPoint y: 296, endPoint x: 677, endPoint y: 283, distance: 353.2
click at [677, 283] on app-calendar-viewport "Sun 28 Mon 29 Tue 30 Wed 1 Thu 2 Fri 3 Sat 4 Sun 5 Mon 6 Tue 7 Wed 8 Thu 9 Fri …" at bounding box center [756, 464] width 1512 height 612
drag, startPoint x: 870, startPoint y: 271, endPoint x: 623, endPoint y: 287, distance: 247.5
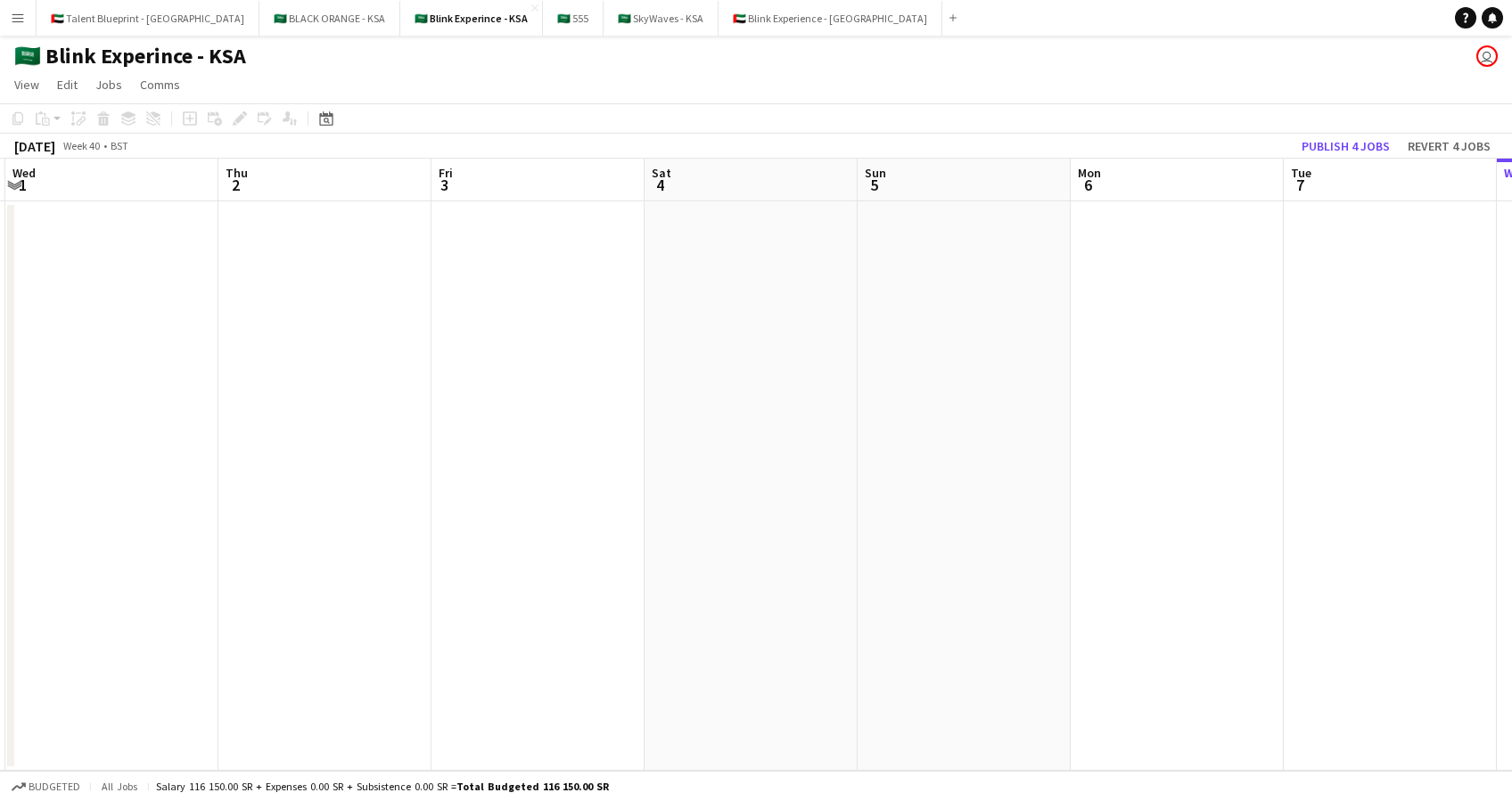
click at [623, 287] on app-calendar-viewport "Sun 28 Mon 29 Tue 30 Wed 1 Thu 2 Fri 3 Sat 4 Sun 5 Mon 6 Tue 7 Wed 8 Thu 9 Fri …" at bounding box center [756, 464] width 1512 height 612
drag, startPoint x: 840, startPoint y: 273, endPoint x: 675, endPoint y: 265, distance: 165.2
click at [675, 265] on app-calendar-viewport "Sun 28 Mon 29 Tue 30 Wed 1 Thu 2 Fri 3 Sat 4 Sun 5 Mon 6 Tue 7 Wed 8 Thu 9 Fri …" at bounding box center [756, 464] width 1512 height 612
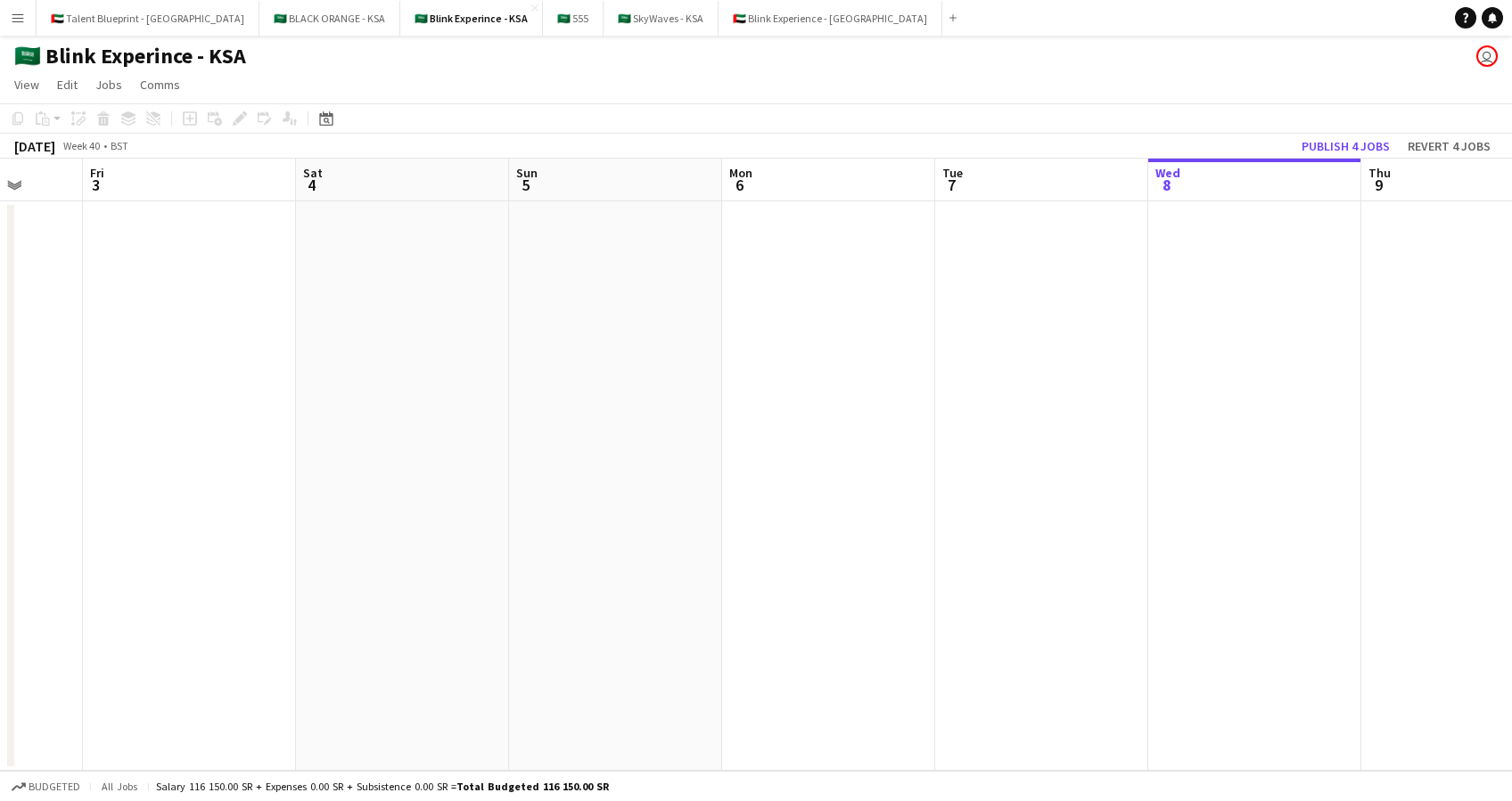
drag, startPoint x: 903, startPoint y: 278, endPoint x: 720, endPoint y: 276, distance: 183.0
click at [720, 276] on app-calendar-viewport "Tue 30 Wed 1 Thu 2 Fri 3 Sat 4 Sun 5 Mon 6 Tue 7 Wed 8 Thu 9 Fri 10 Sat 11 Sun …" at bounding box center [756, 464] width 1512 height 612
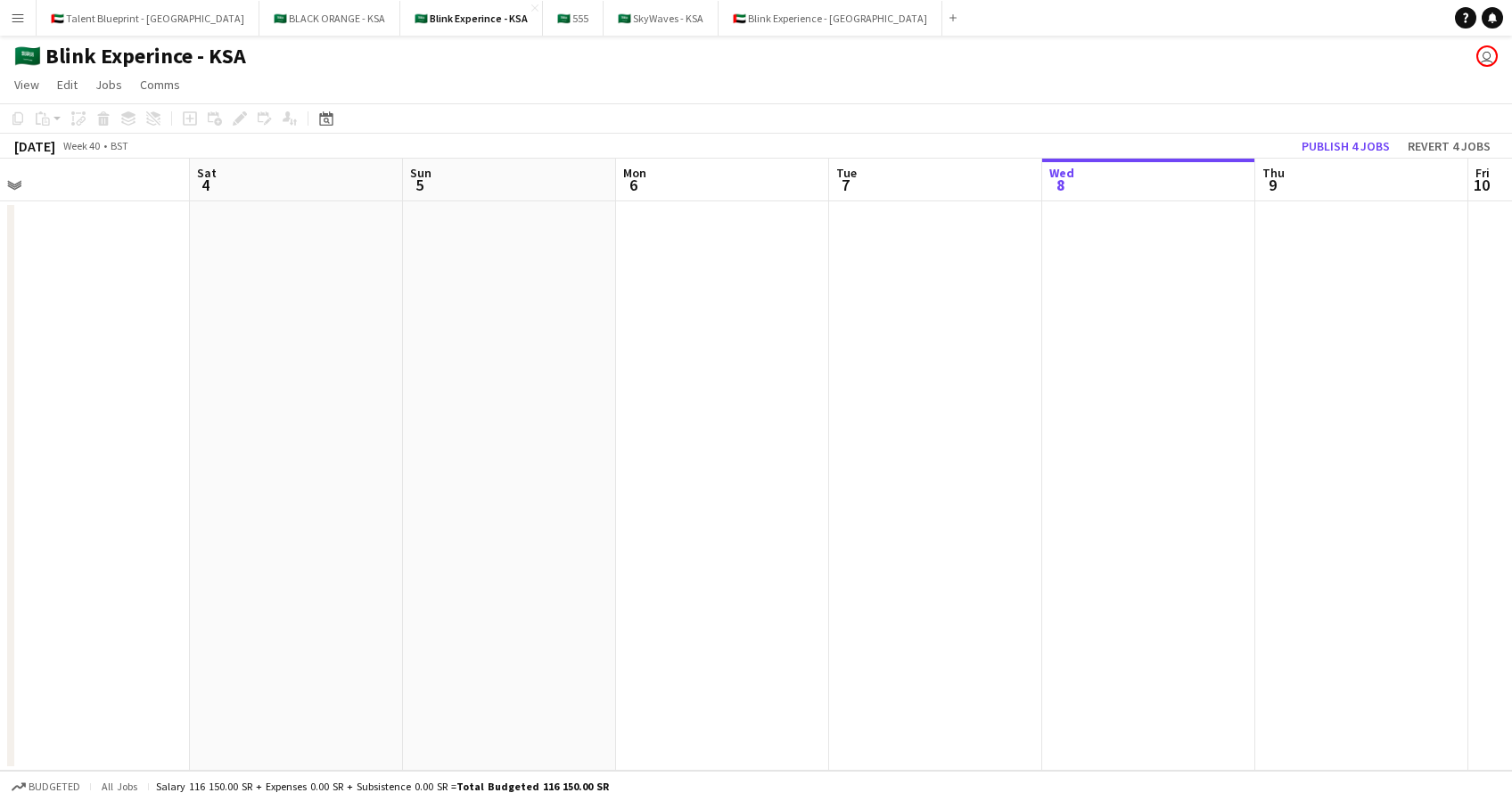
scroll to position [0, 676]
drag, startPoint x: 960, startPoint y: 259, endPoint x: 839, endPoint y: 269, distance: 121.4
click at [839, 269] on app-calendar-viewport "Tue 30 Wed 1 Thu 2 Fri 3 Sat 4 Sun 5 Mon 6 Tue 7 Wed 8 Thu 9 Fri 10 Sat 11 Sun …" at bounding box center [756, 464] width 1512 height 612
click at [1106, 249] on app-date-cell at bounding box center [1134, 486] width 213 height 570
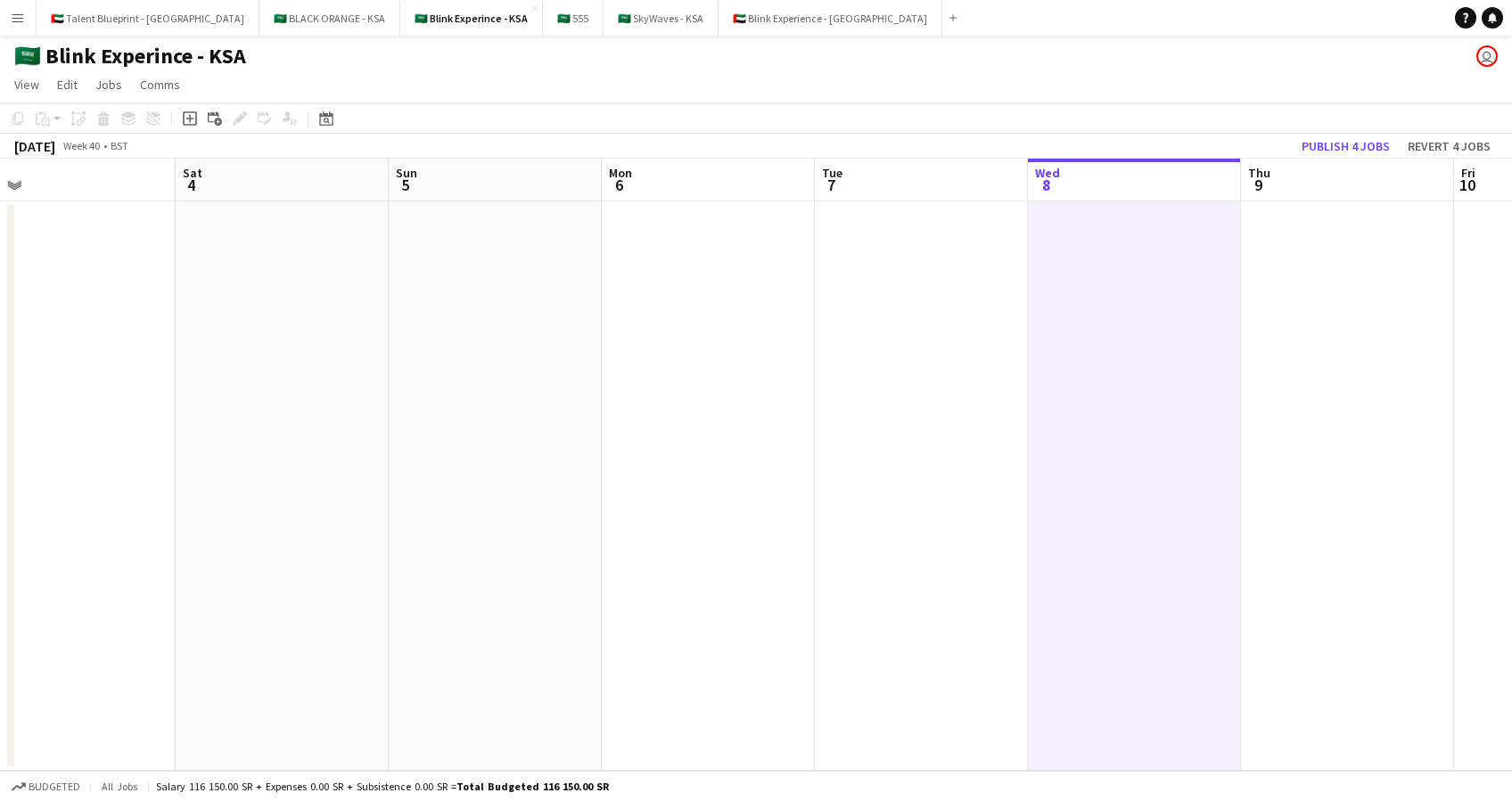
click at [938, 285] on app-date-cell at bounding box center [921, 486] width 213 height 570
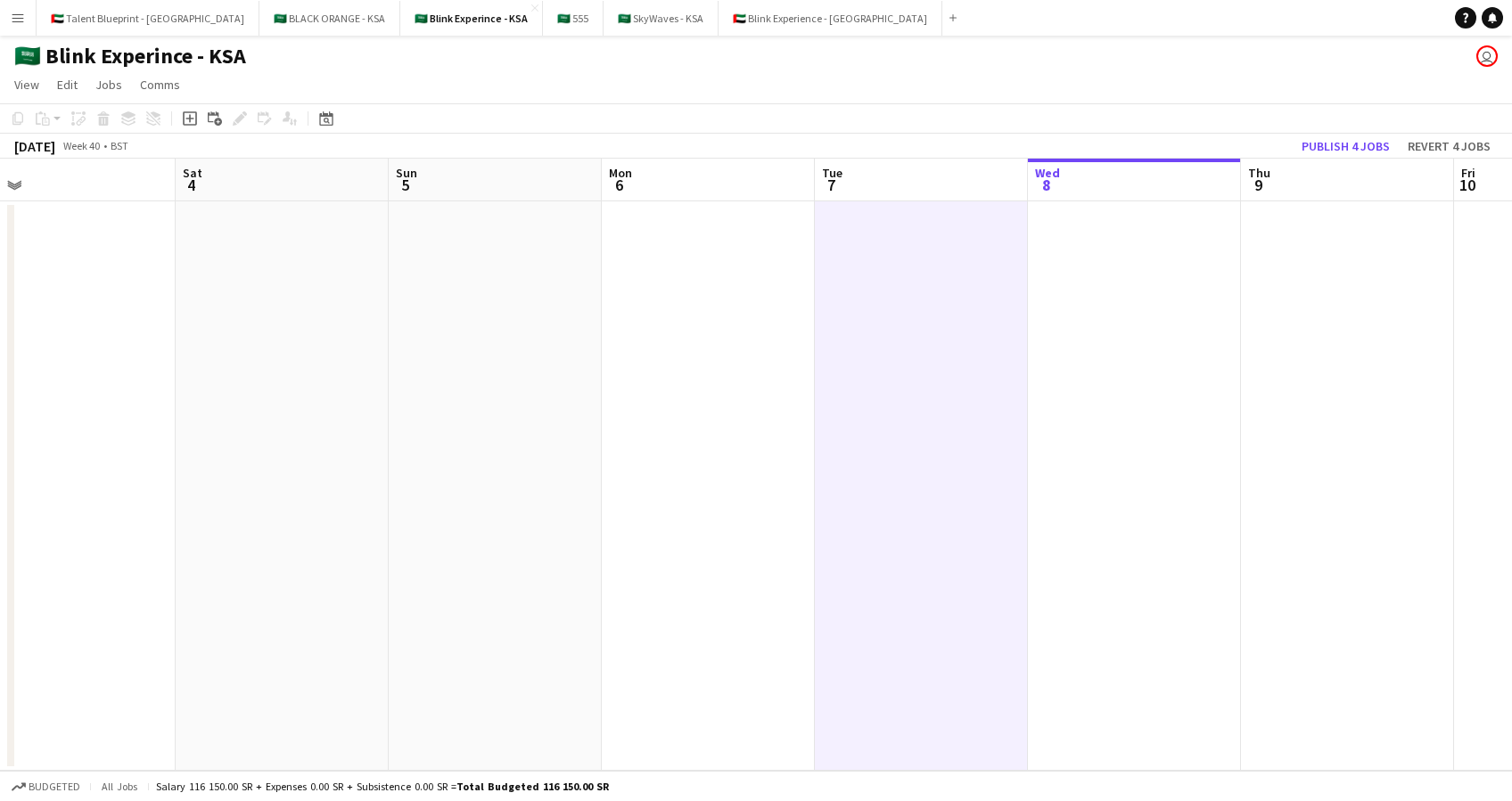
click at [739, 278] on app-date-cell at bounding box center [708, 486] width 213 height 570
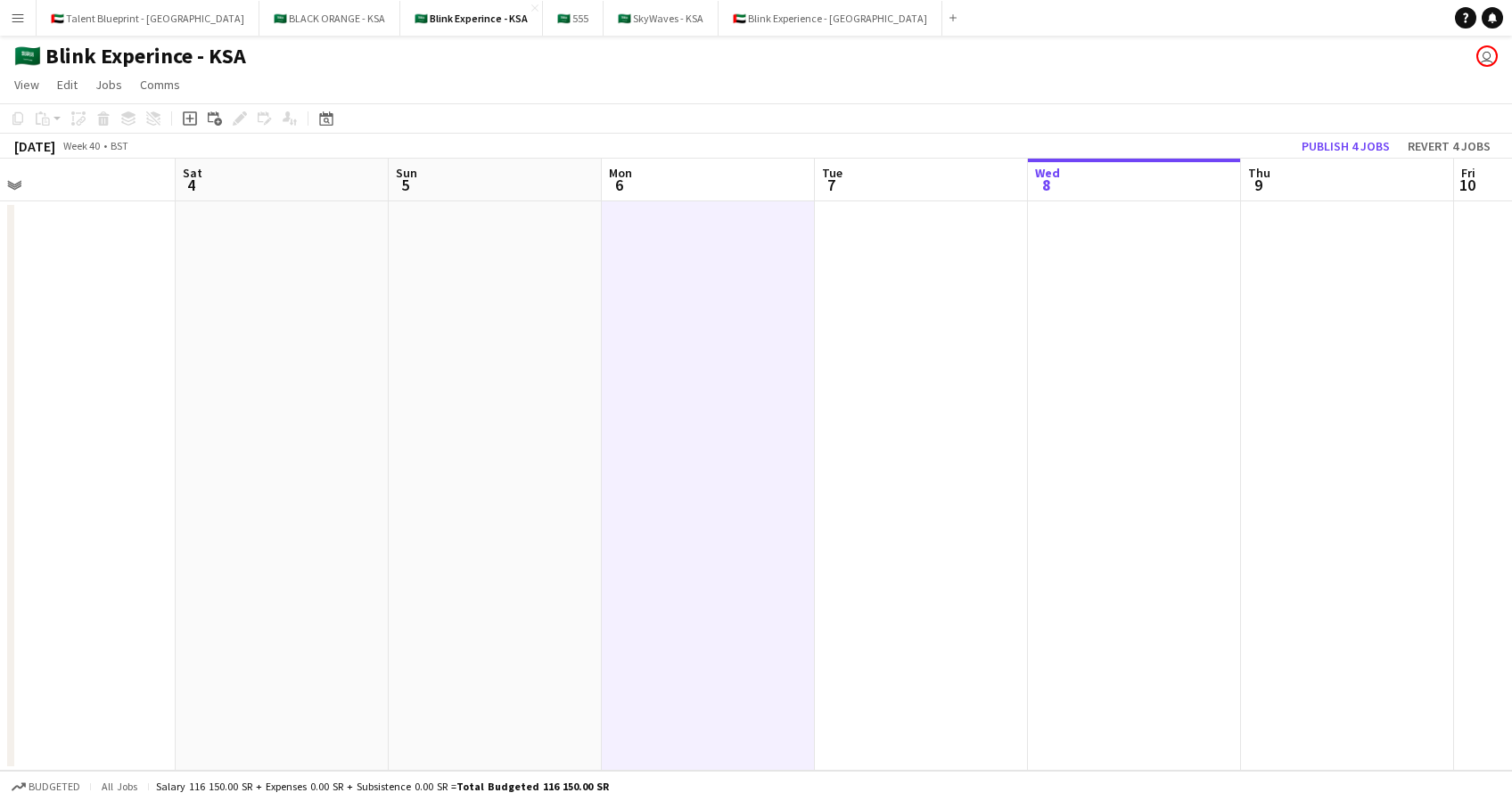
click at [459, 250] on app-date-cell at bounding box center [495, 486] width 213 height 570
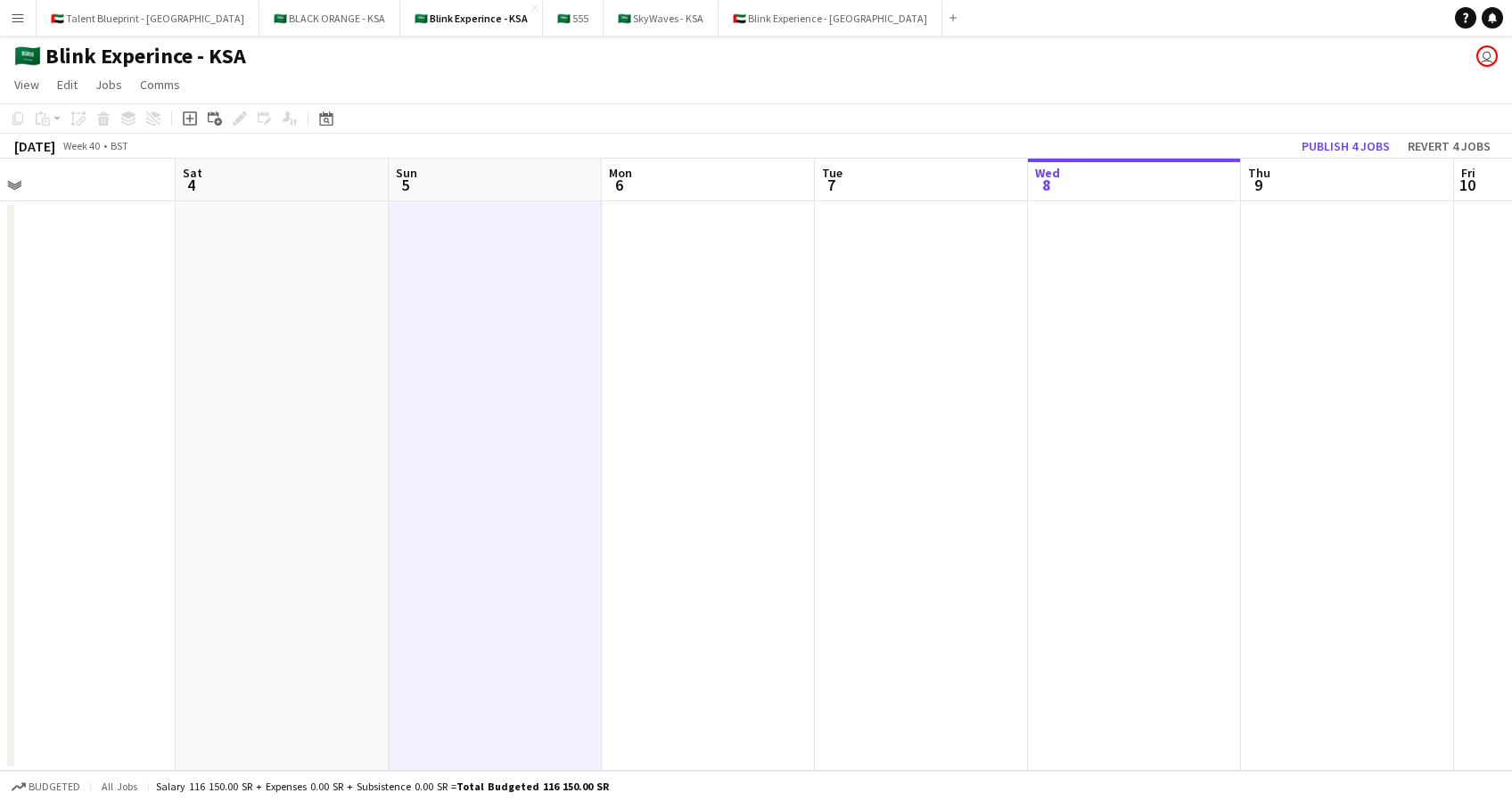
click at [307, 240] on app-date-cell at bounding box center [281, 486] width 213 height 570
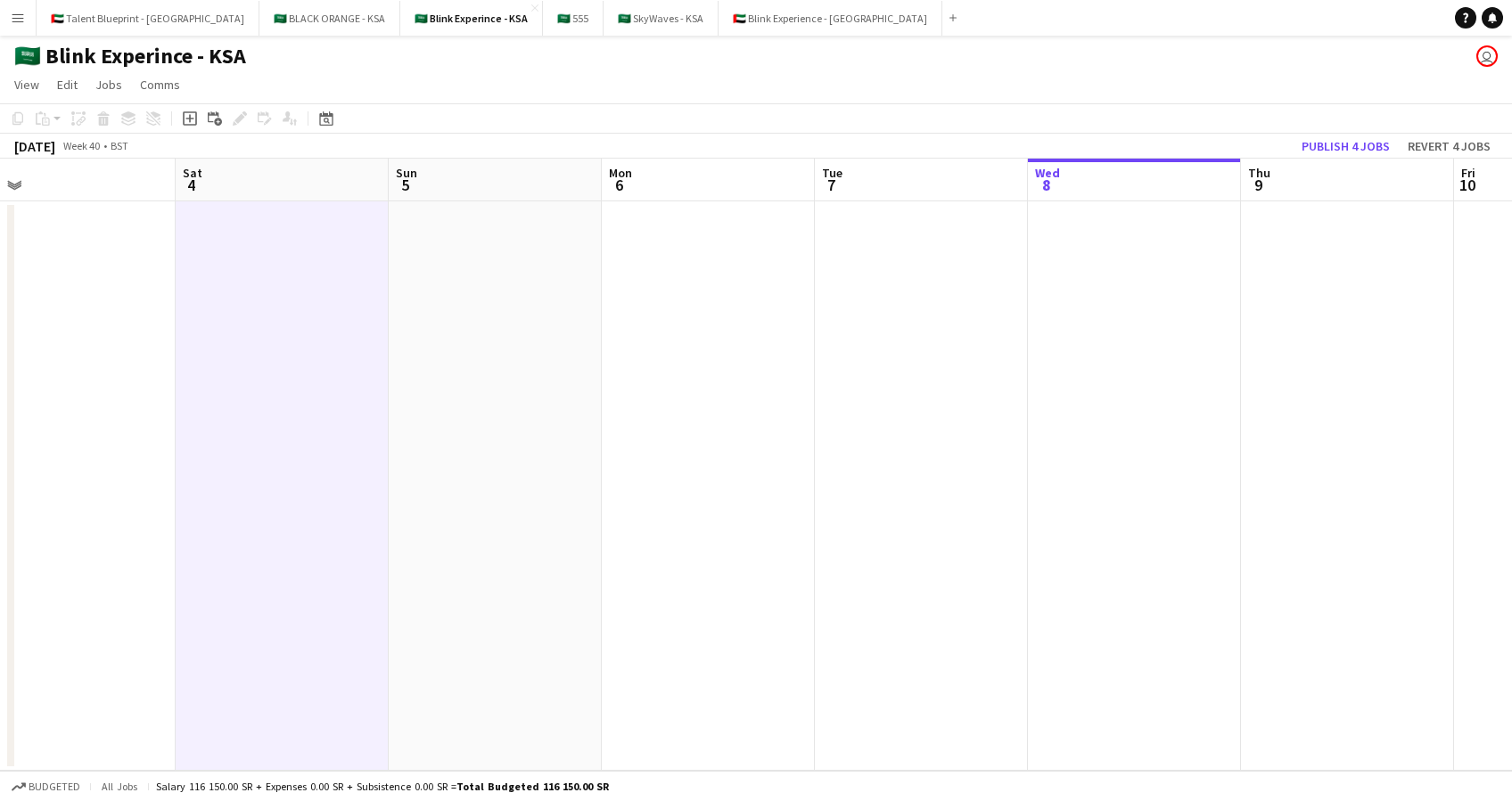
click at [146, 235] on app-date-cell at bounding box center [69, 486] width 213 height 570
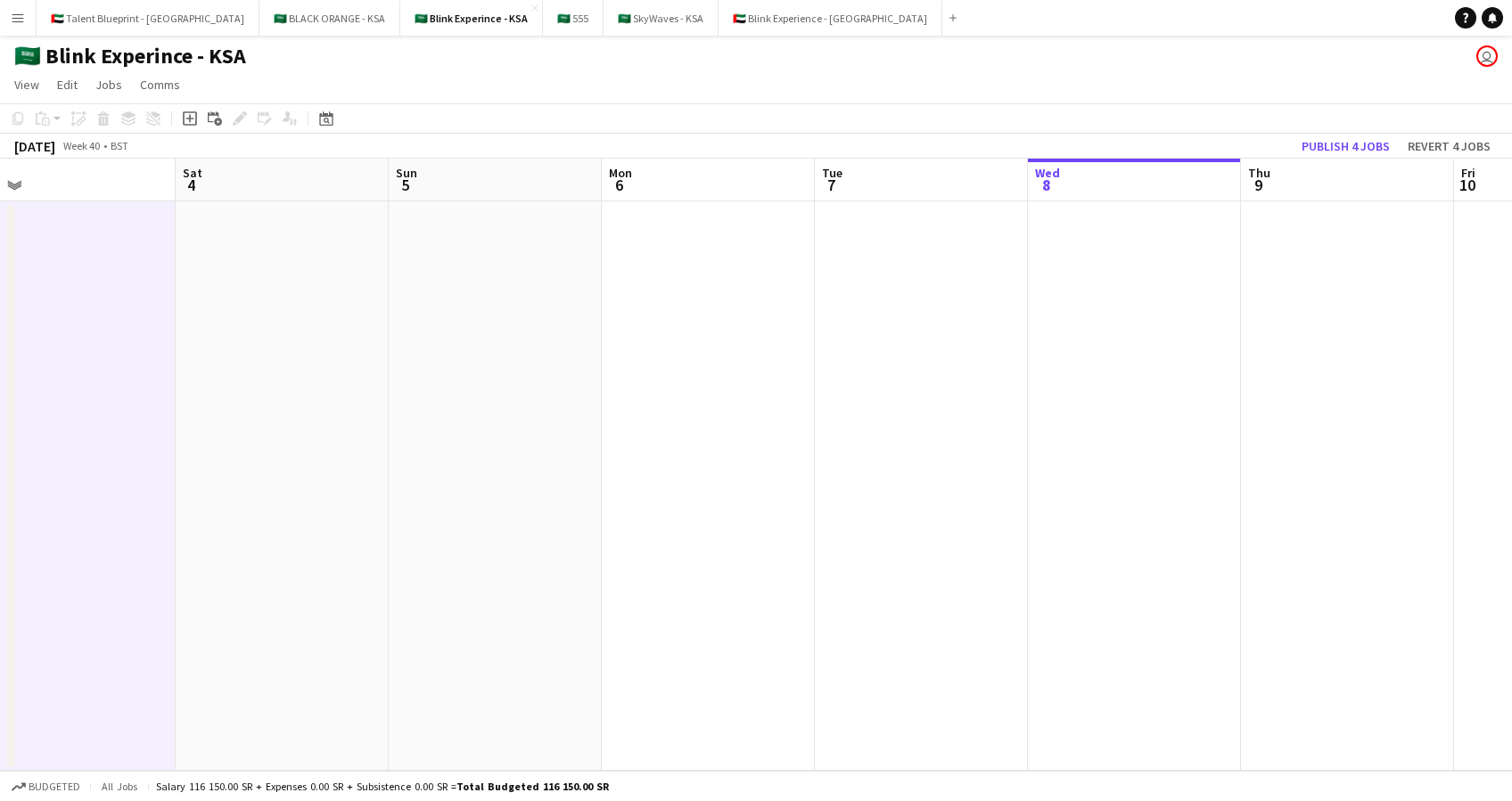
click at [632, 259] on app-date-cell at bounding box center [708, 486] width 213 height 570
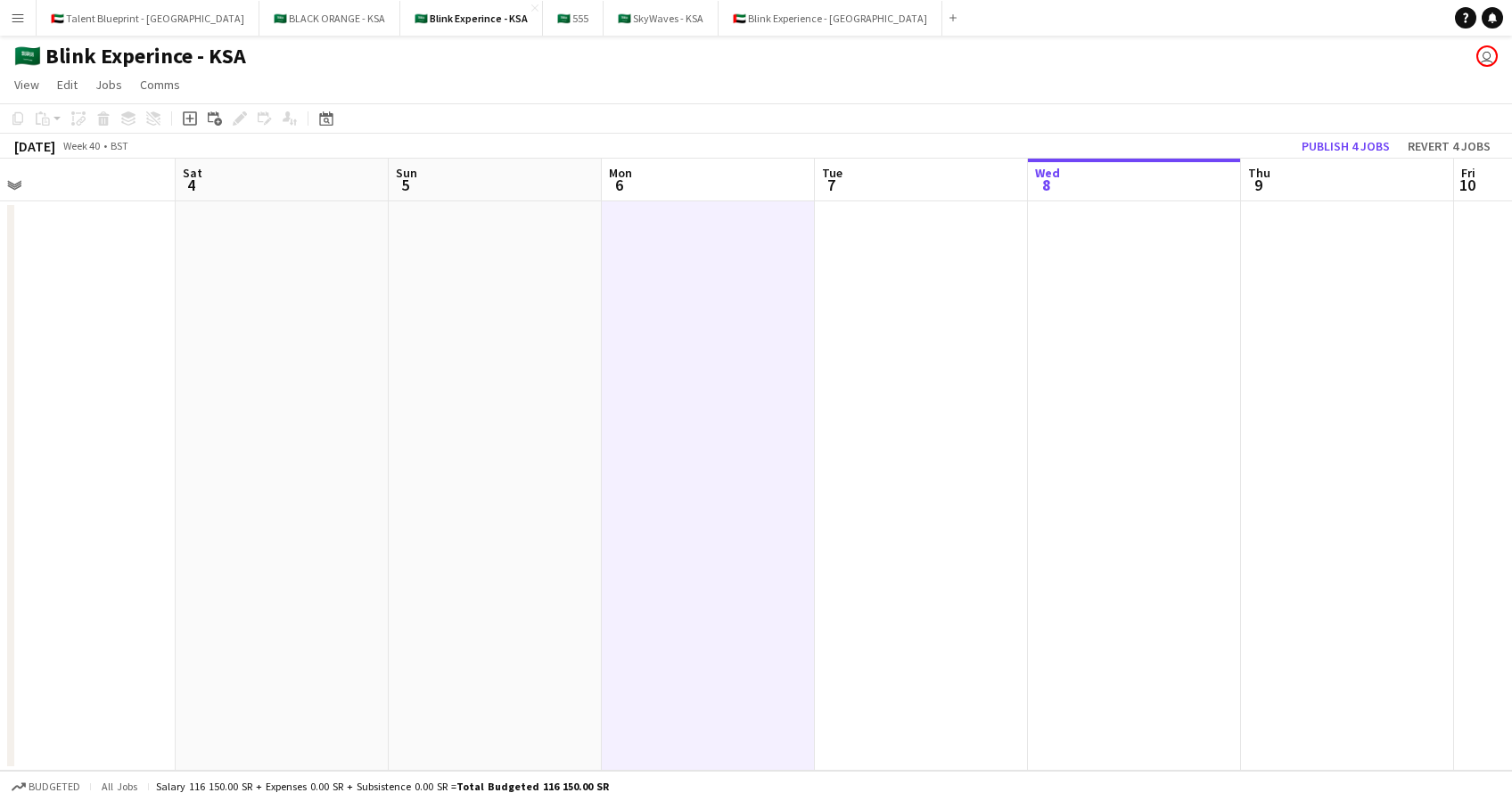
click at [1069, 228] on app-date-cell at bounding box center [1134, 486] width 213 height 570
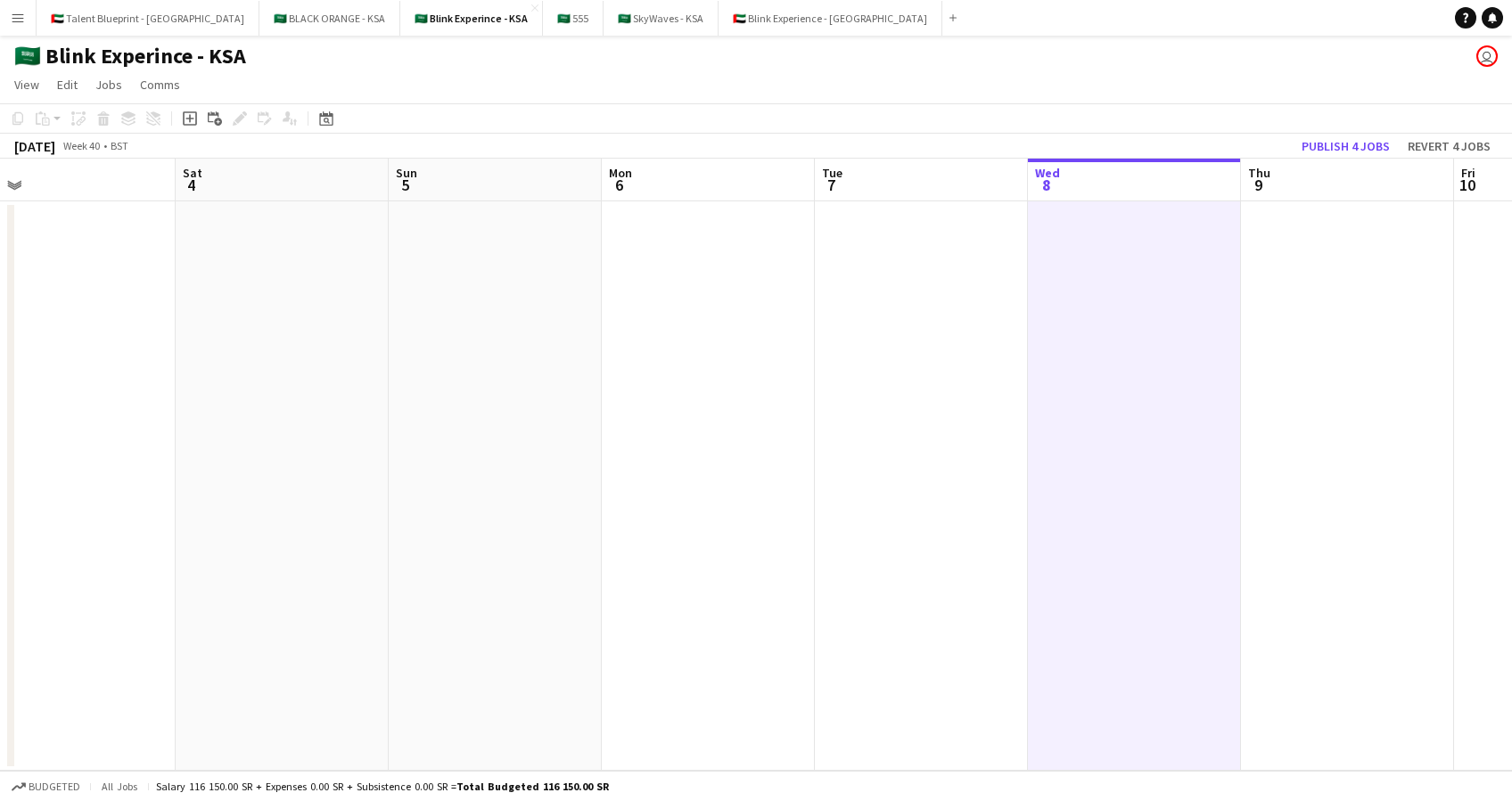
click at [969, 268] on app-date-cell at bounding box center [921, 486] width 213 height 570
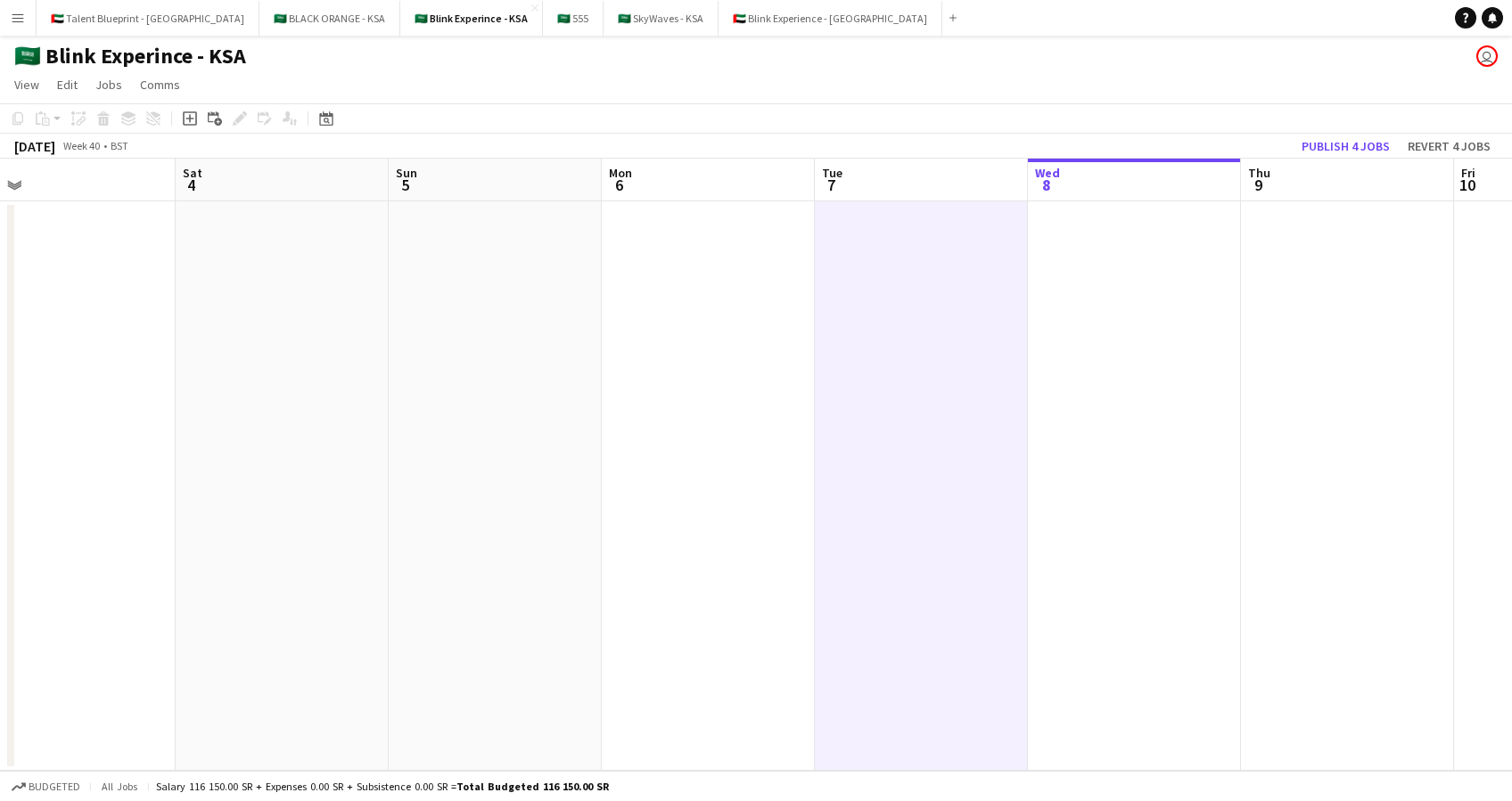
click at [663, 269] on app-date-cell at bounding box center [708, 486] width 213 height 570
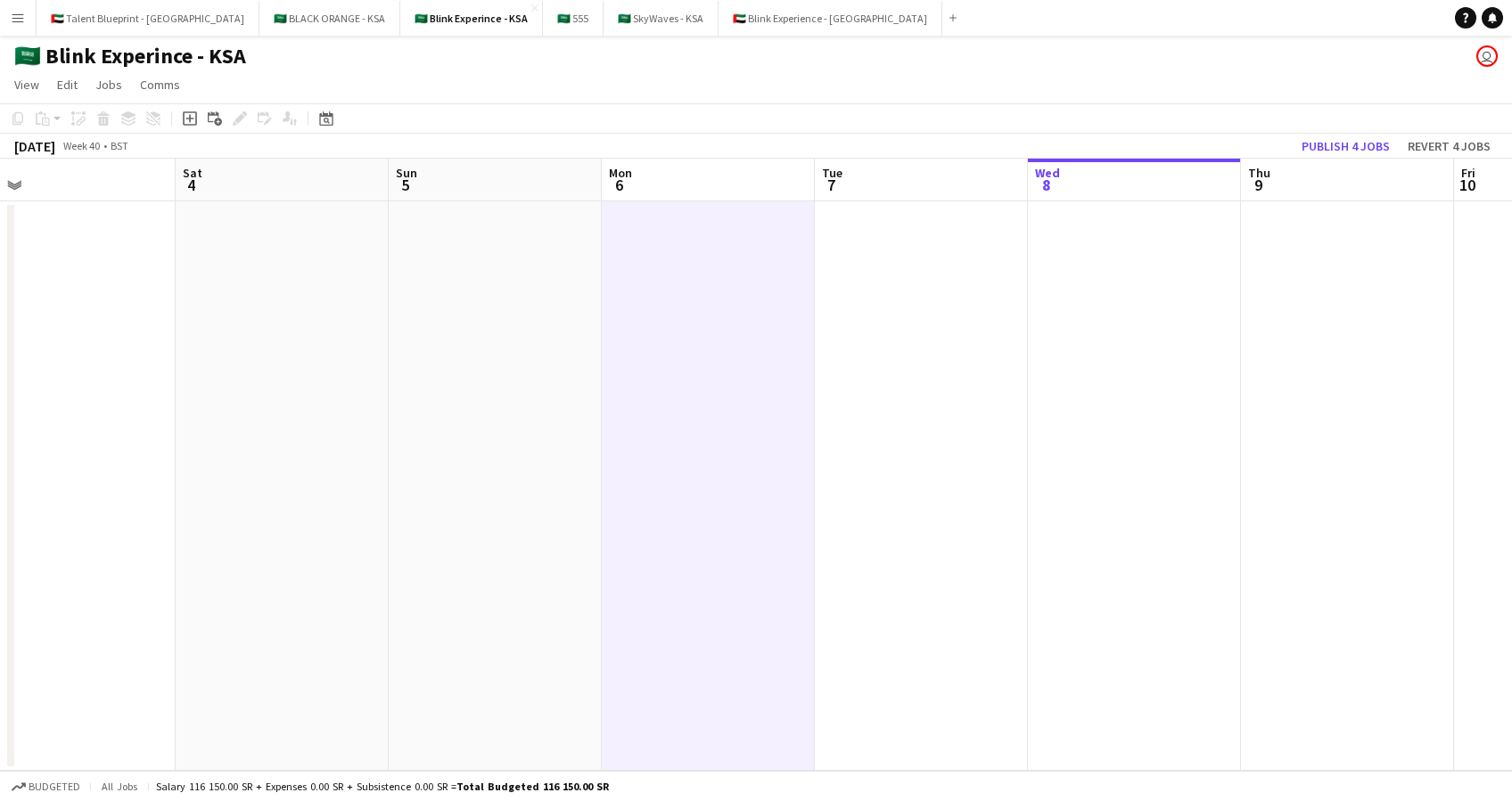
click at [229, 262] on app-date-cell at bounding box center [281, 486] width 213 height 570
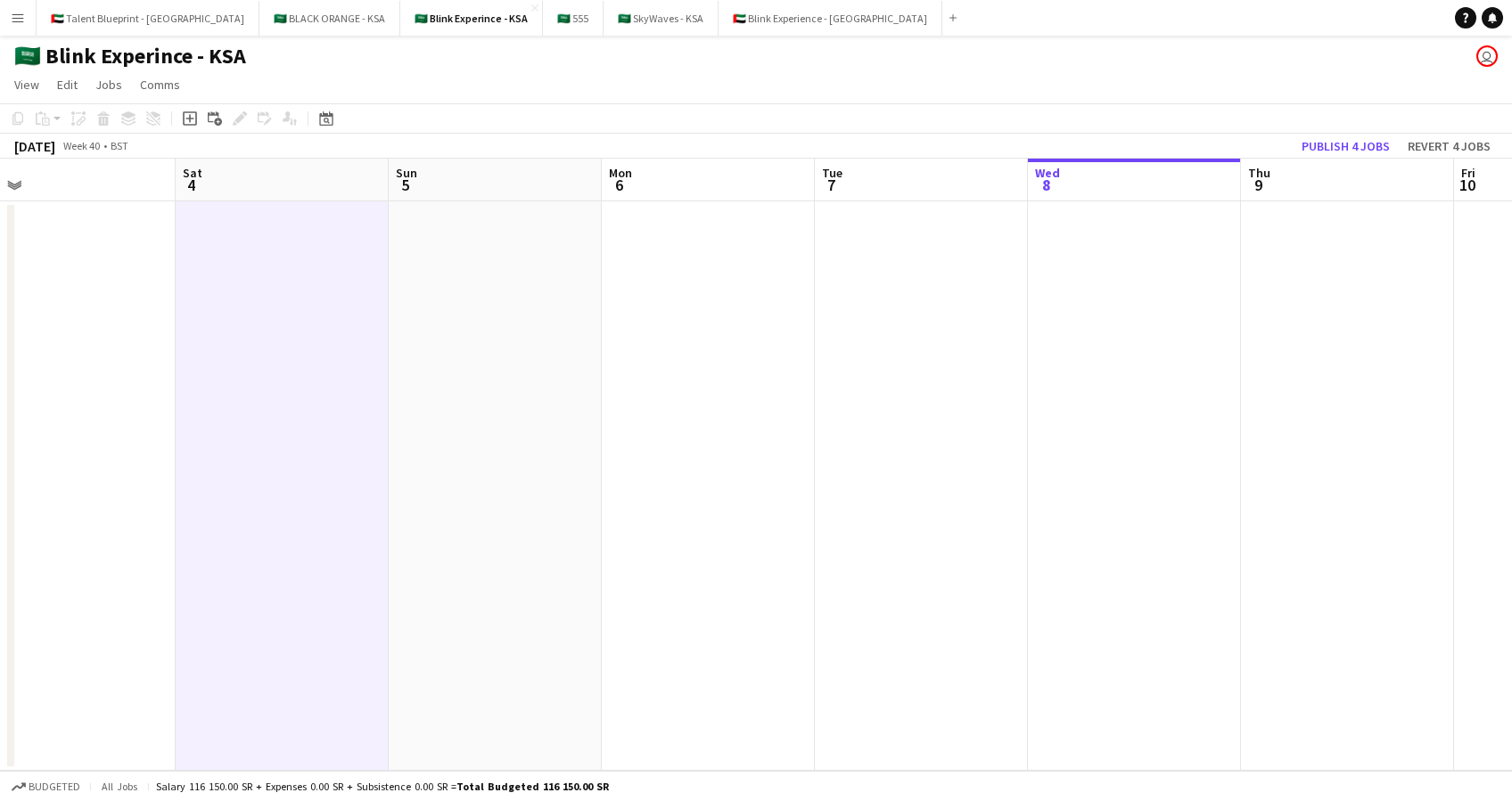
click at [88, 257] on app-date-cell at bounding box center [69, 486] width 213 height 570
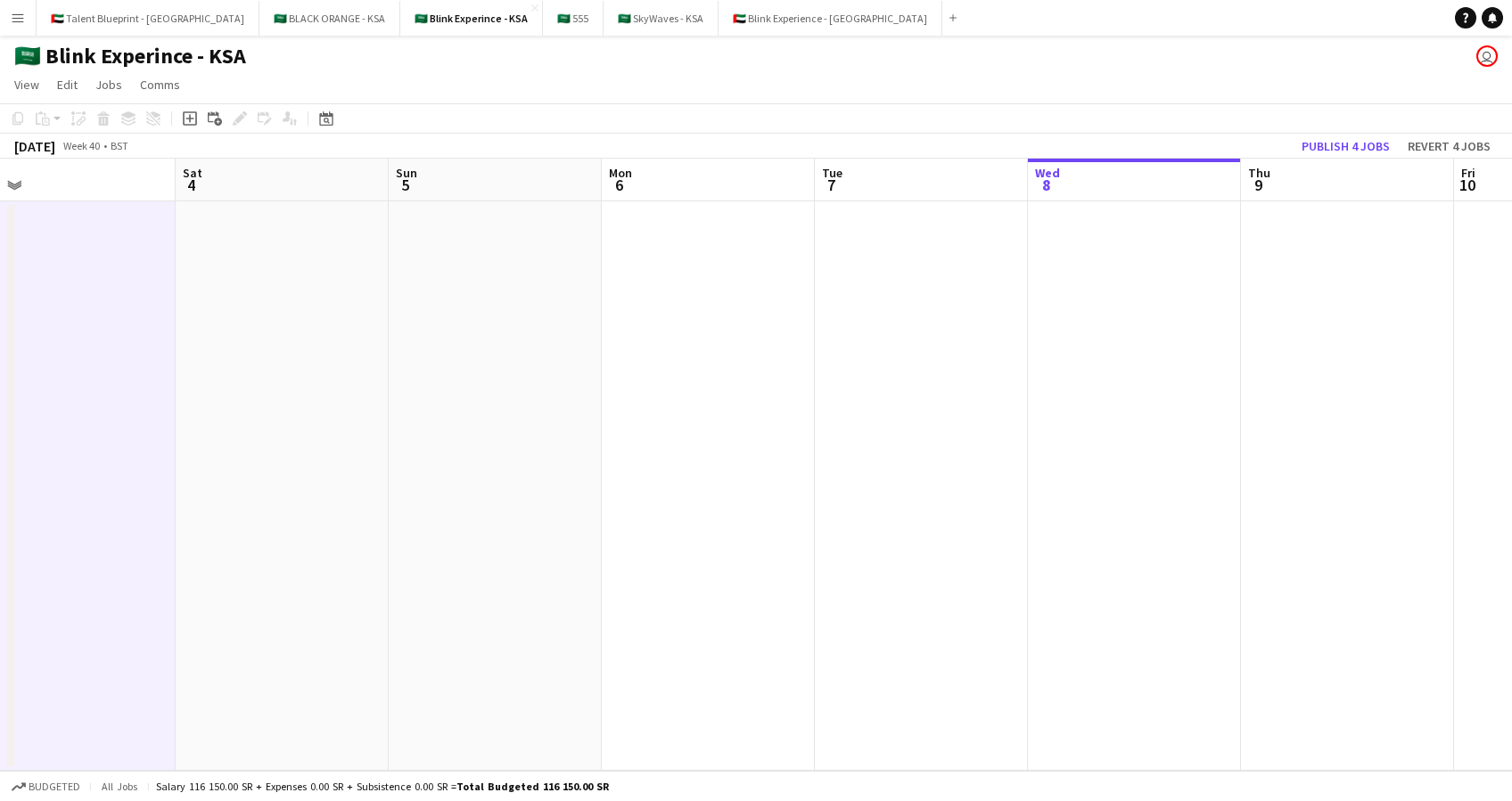
click at [489, 275] on app-date-cell at bounding box center [495, 486] width 213 height 570
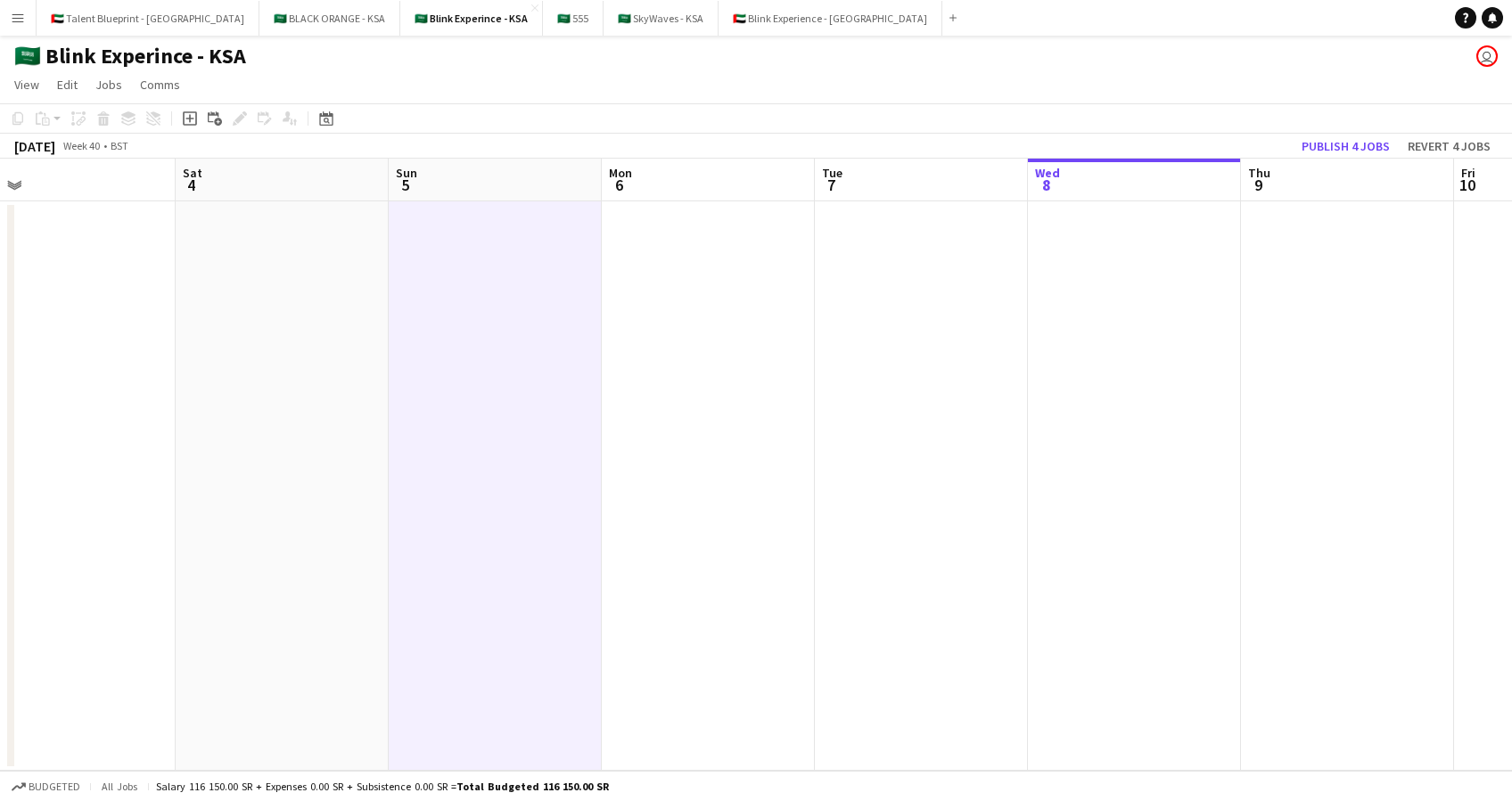
click at [730, 237] on app-date-cell at bounding box center [708, 486] width 213 height 570
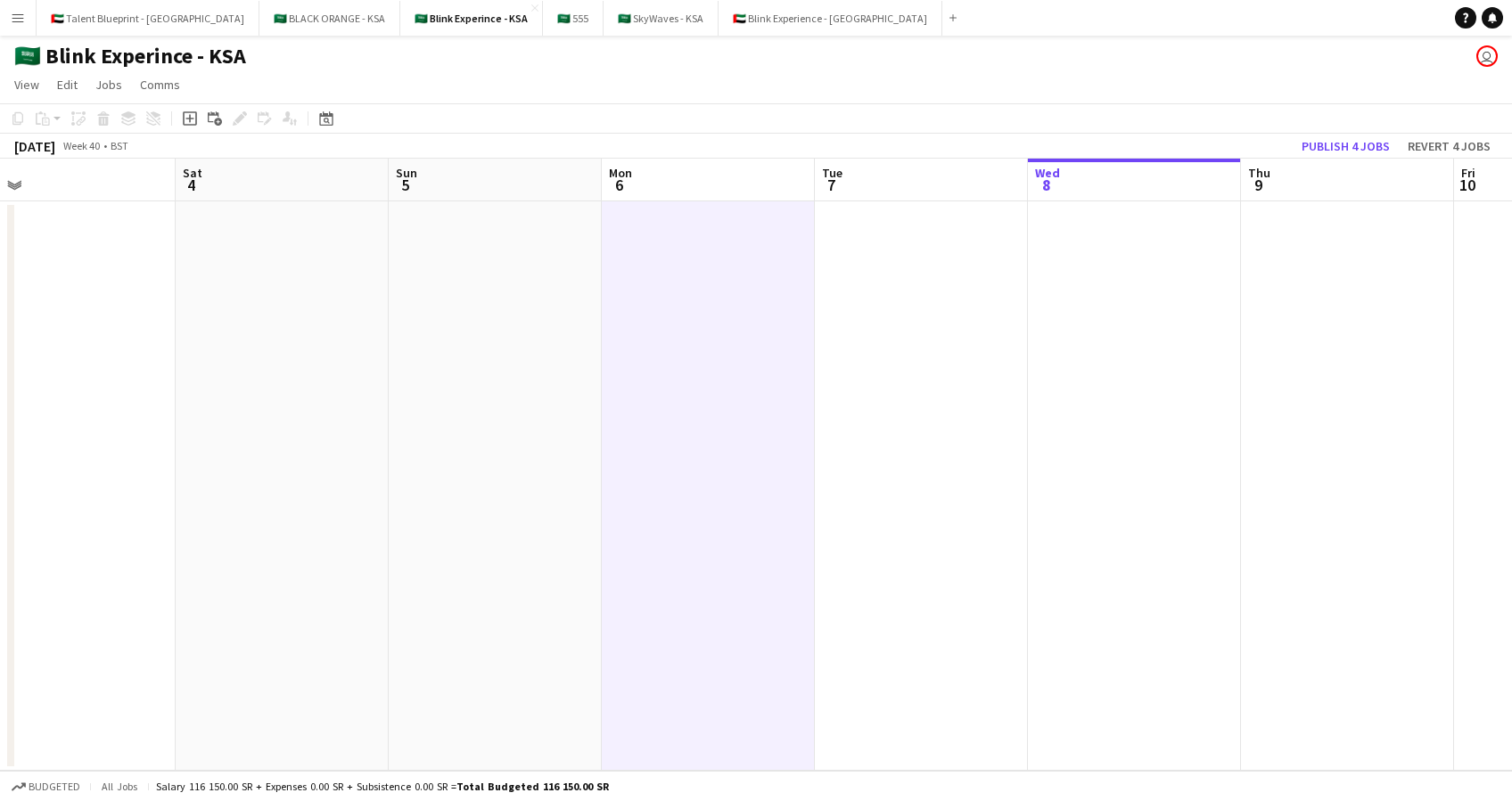
click at [1027, 241] on app-date-cell at bounding box center [1134, 486] width 213 height 570
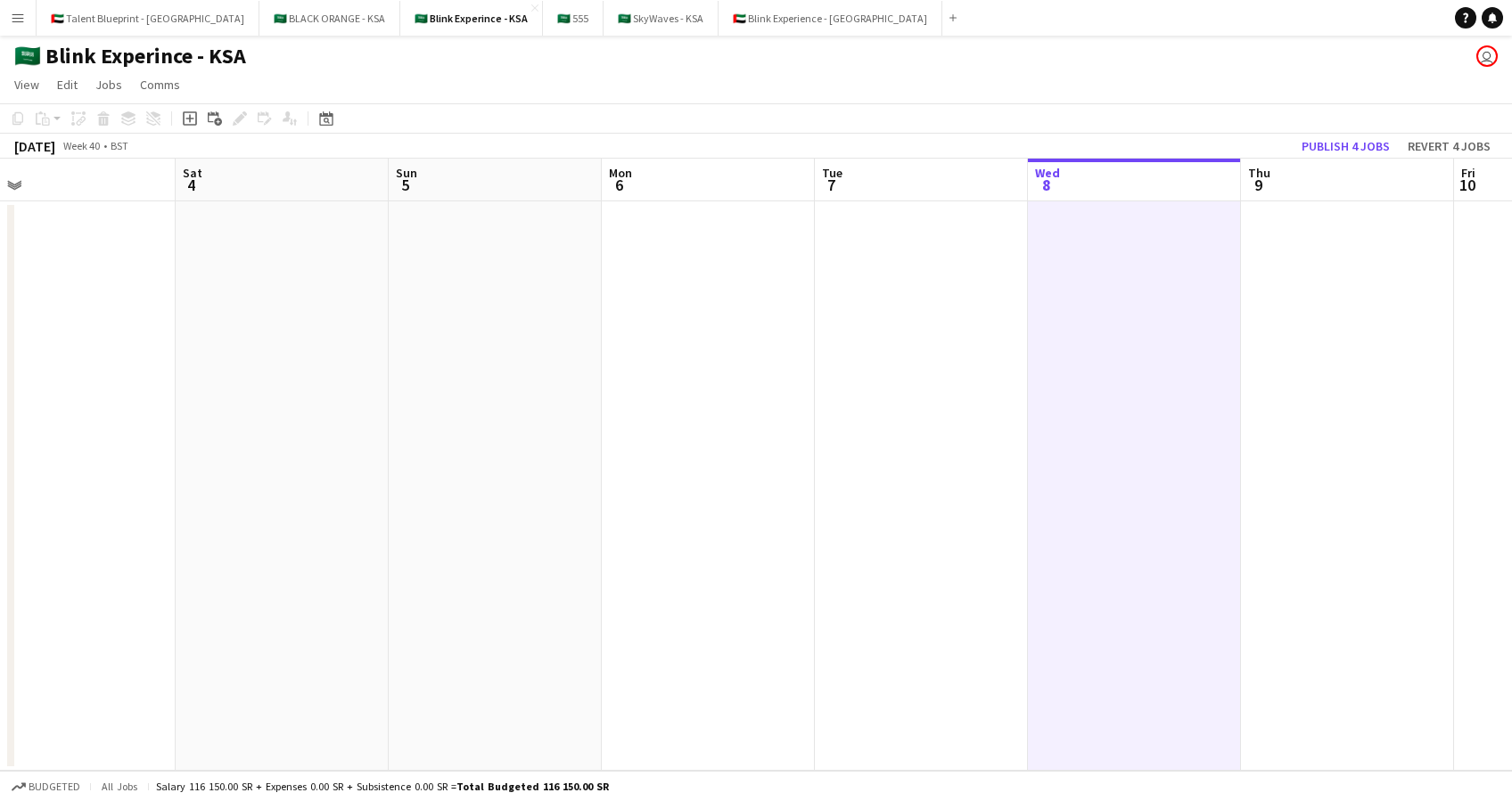
click at [1358, 232] on app-date-cell at bounding box center [1347, 486] width 213 height 570
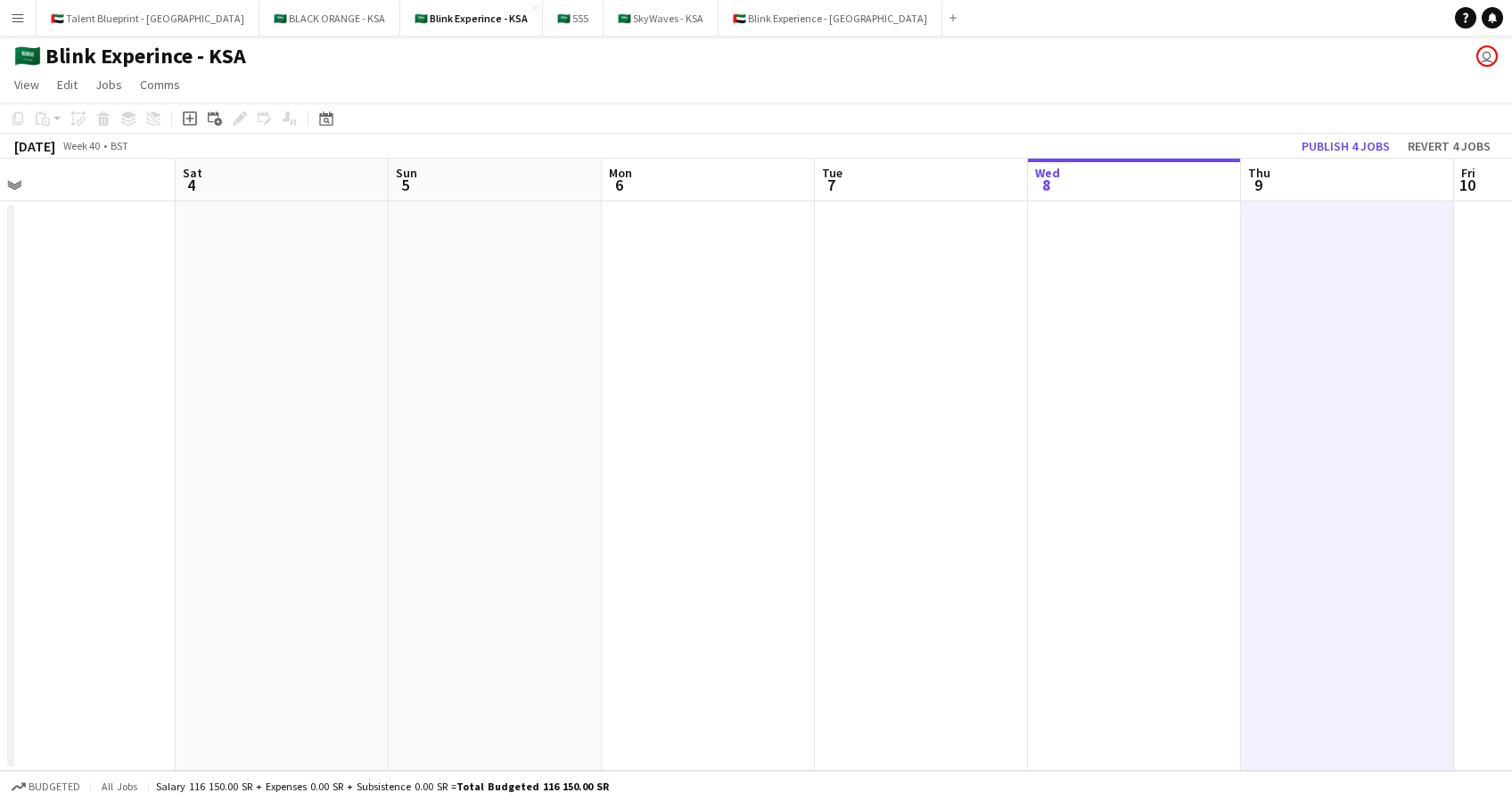
click at [730, 273] on app-date-cell at bounding box center [708, 486] width 213 height 570
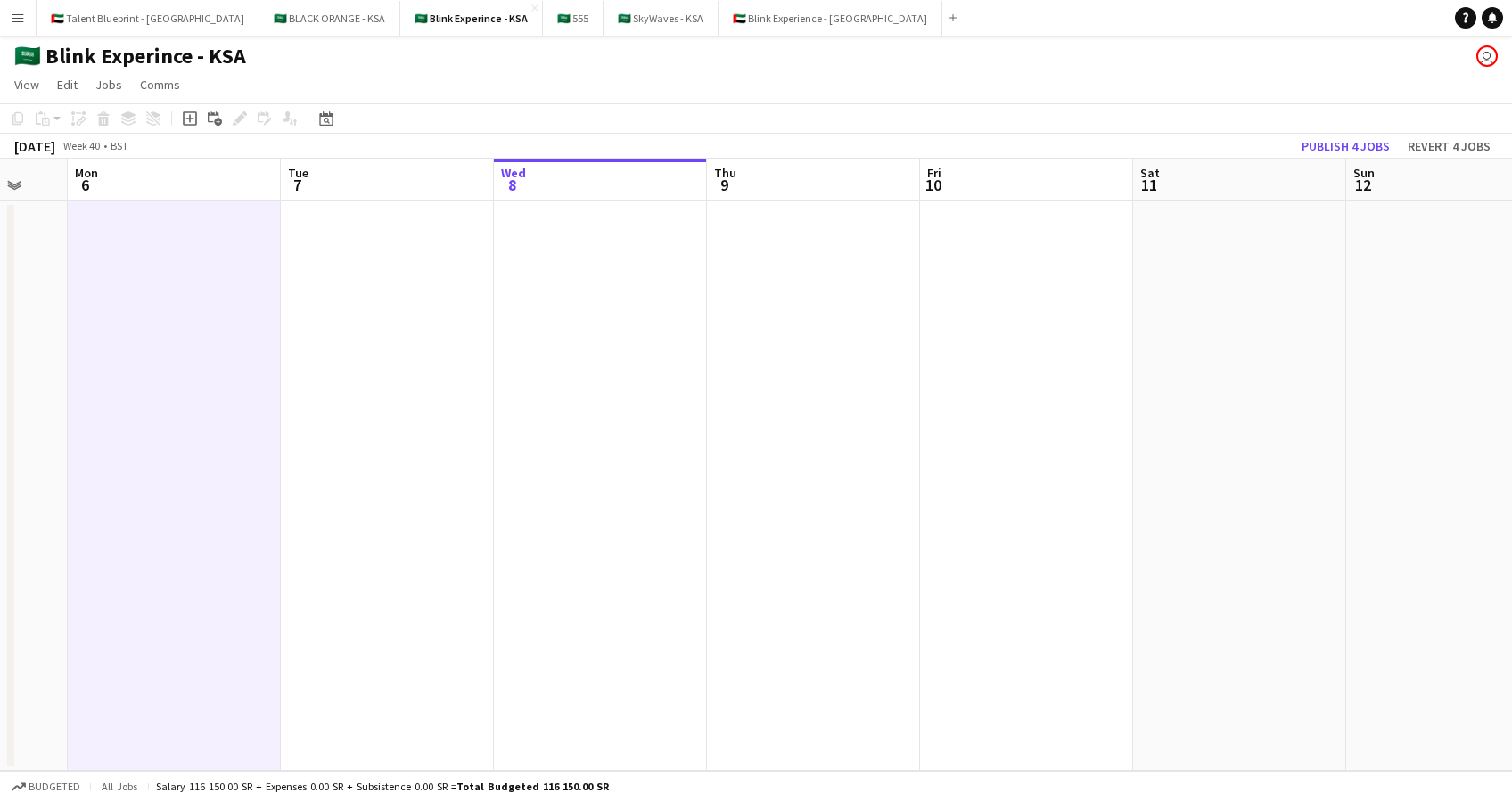
drag, startPoint x: 1217, startPoint y: 314, endPoint x: 682, endPoint y: 317, distance: 535.0
click at [682, 317] on app-calendar-viewport "Thu 2 Fri 3 Sat 4 Sun 5 Mon 6 Tue 7 Wed 8 Thu 9 Fri 10 Sat 11 Sun 12 Mon 13 Tue…" at bounding box center [756, 464] width 1512 height 612
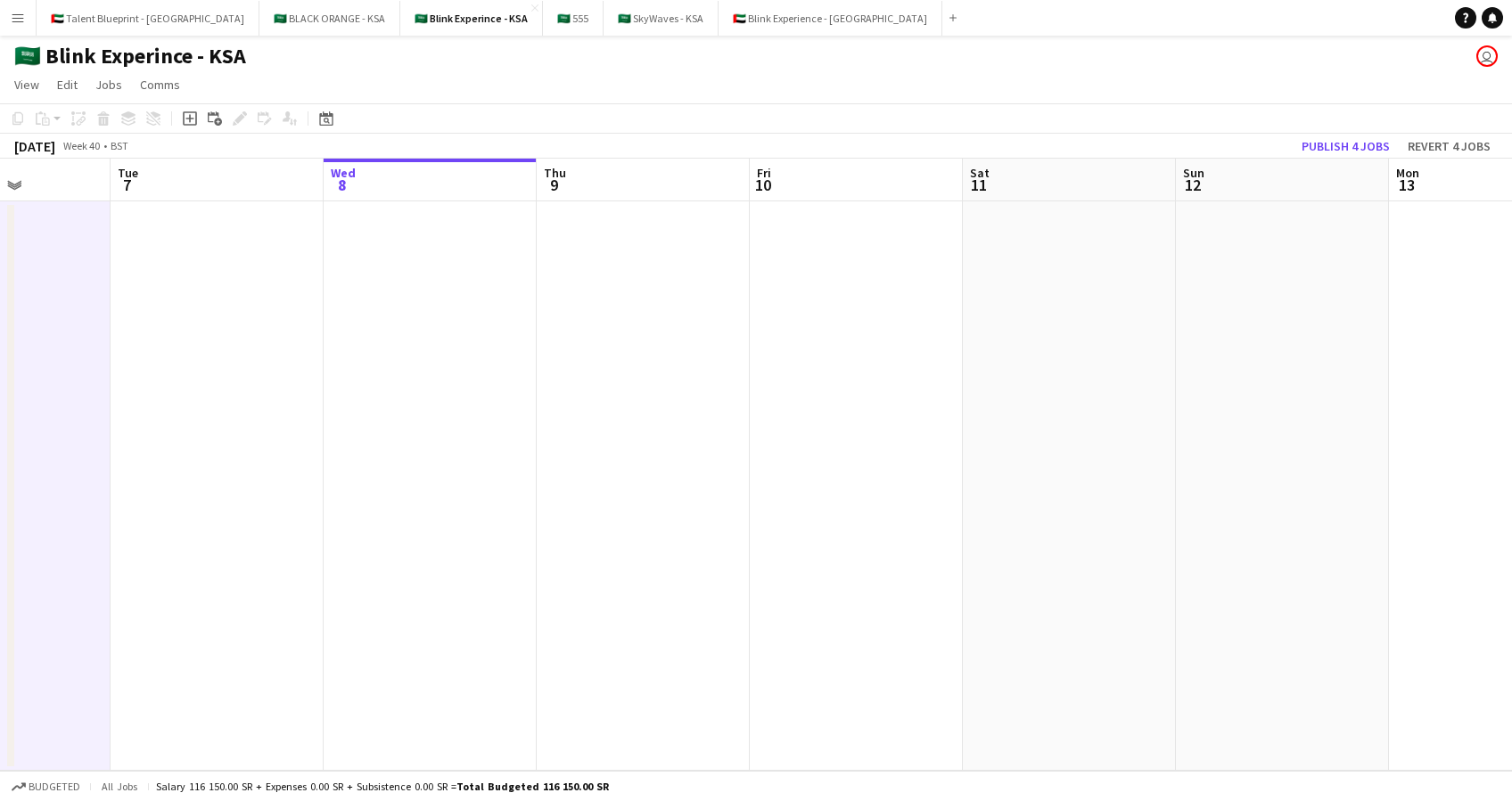
drag, startPoint x: 1287, startPoint y: 300, endPoint x: 692, endPoint y: 310, distance: 595.1
click at [692, 310] on app-calendar-viewport "Sat 4 Sun 5 Mon 6 Tue 7 Wed 8 Thu 9 Fri 10 Sat 11 Sun 12 Mon 13 Tue 14 Wed 15 T…" at bounding box center [756, 464] width 1512 height 612
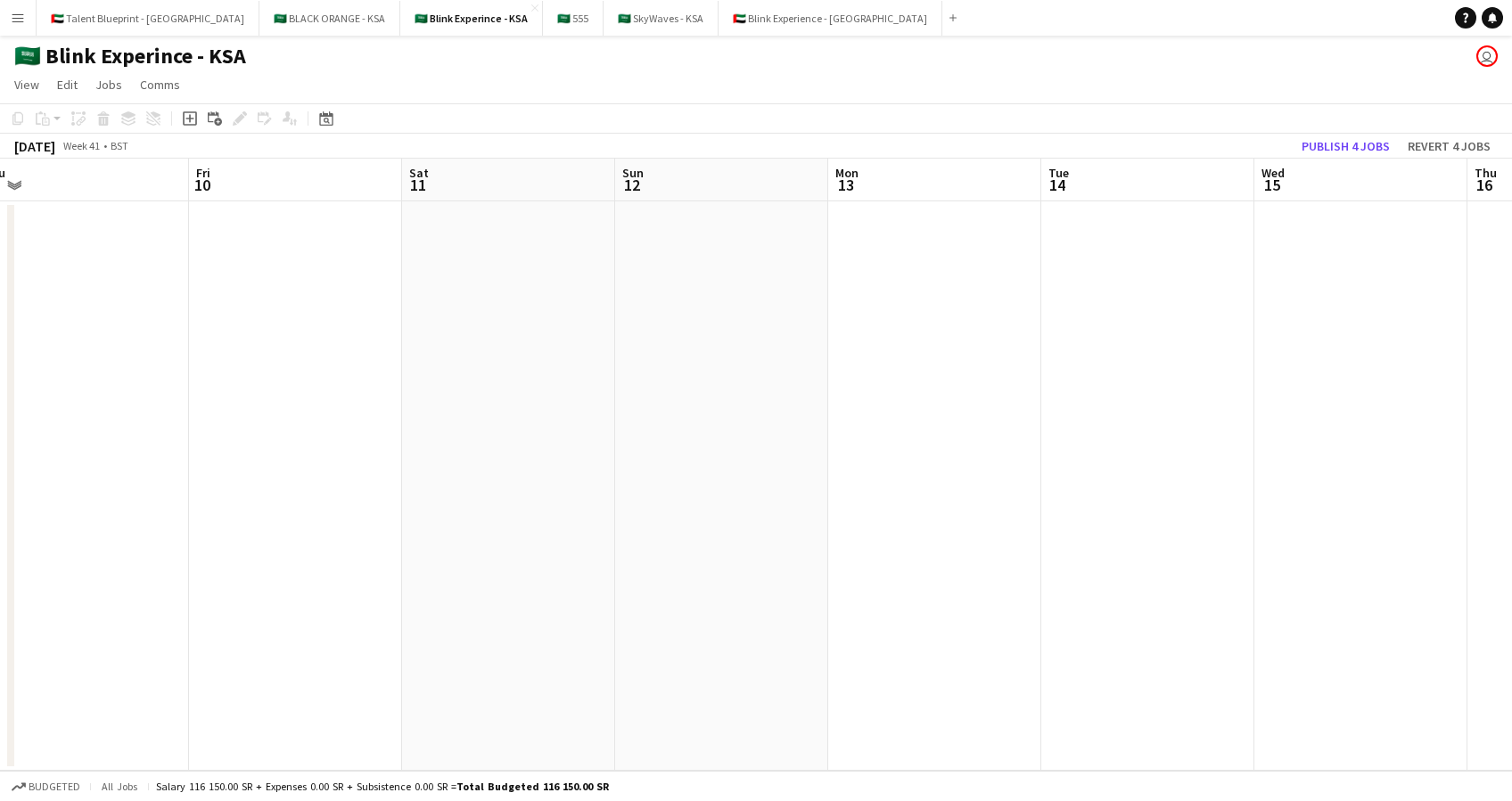
drag, startPoint x: 1164, startPoint y: 309, endPoint x: 604, endPoint y: 317, distance: 560.1
click at [604, 317] on app-calendar-viewport "Mon 6 Tue 7 Wed 8 Thu 9 Fri 10 Sat 11 Sun 12 Mon 13 Tue 14 Wed 15 Thu 16 Fri 17…" at bounding box center [756, 464] width 1512 height 612
drag, startPoint x: 1398, startPoint y: 337, endPoint x: 785, endPoint y: 342, distance: 613.0
click at [785, 342] on app-calendar-viewport "Fri 10 Sat 11 Sun 12 Mon 13 Tue 14 Wed 15 Thu 16 Fri 17 Sat 18 Sun 19 Mon 20 Tu…" at bounding box center [756, 464] width 1512 height 612
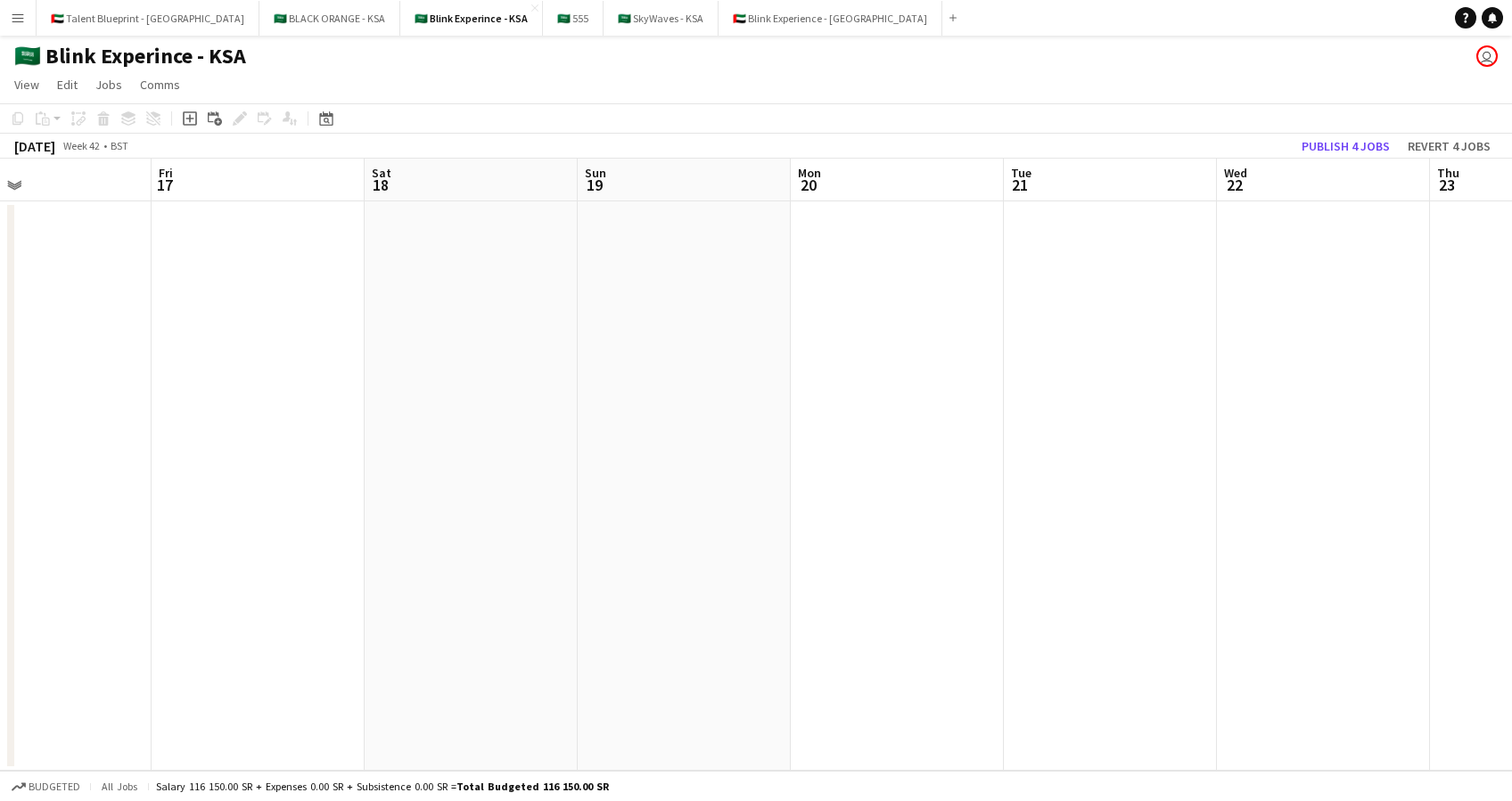
drag, startPoint x: 1155, startPoint y: 328, endPoint x: 665, endPoint y: 335, distance: 490.0
click at [665, 335] on app-calendar-viewport "Tue 14 Wed 15 Thu 16 Fri 17 Sat 18 Sun 19 Mon 20 Tue 21 Wed 22 Thu 23 Fri 24 Sa…" at bounding box center [756, 464] width 1512 height 612
click at [1097, 307] on app-date-cell at bounding box center [1110, 486] width 213 height 570
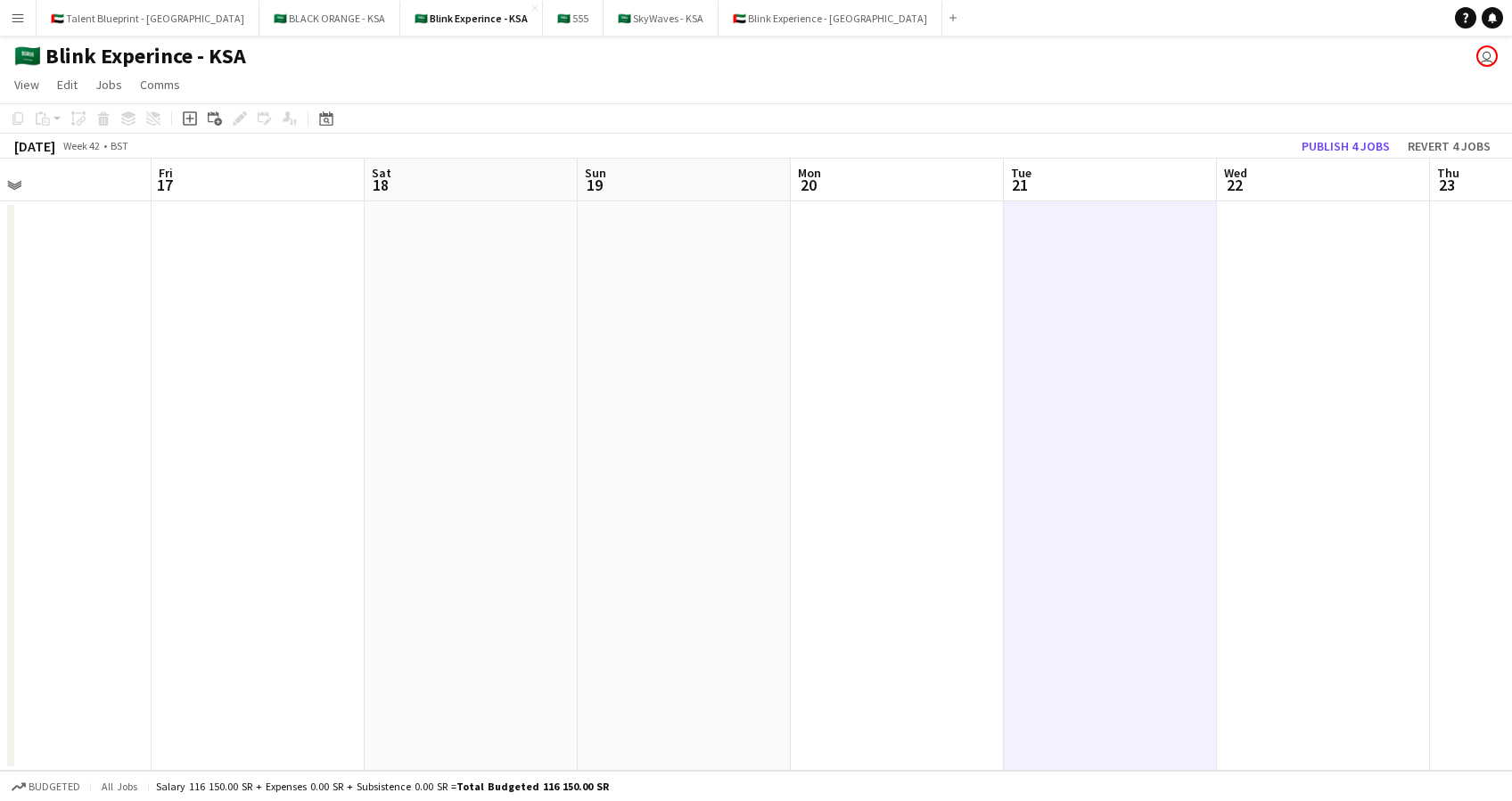
click at [922, 278] on app-date-cell at bounding box center [897, 486] width 213 height 570
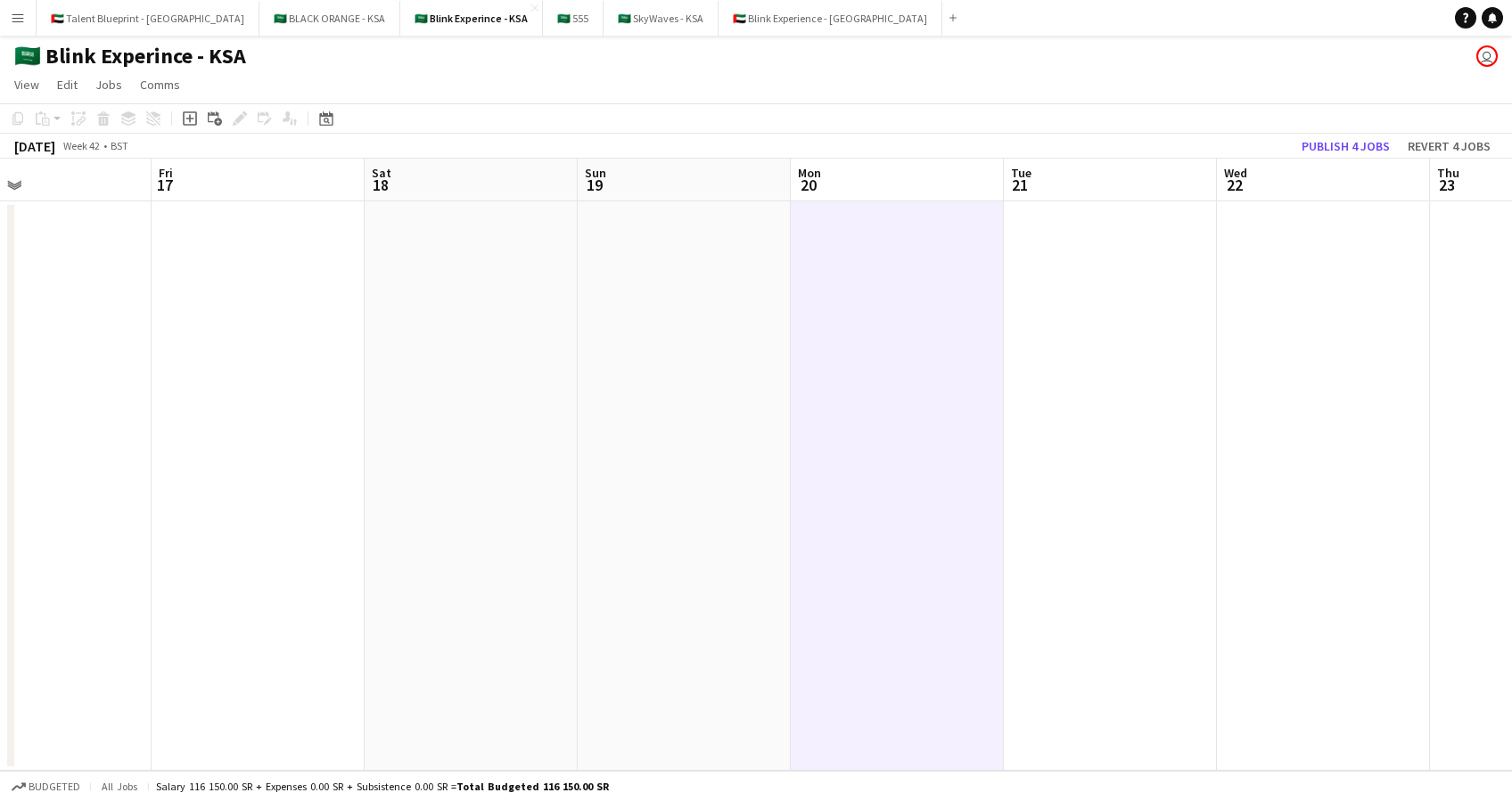
click at [1088, 244] on app-date-cell at bounding box center [1110, 486] width 213 height 570
